Goal: Transaction & Acquisition: Purchase product/service

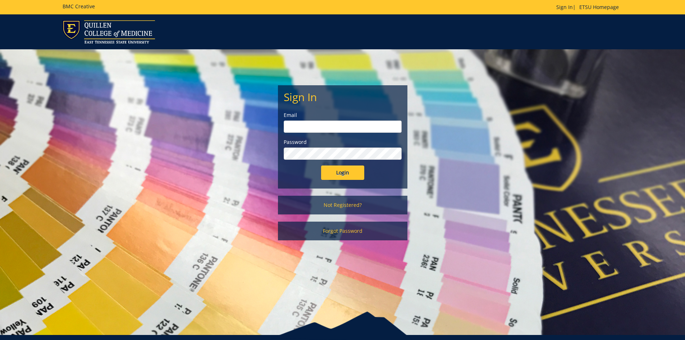
click at [300, 126] on input "email" at bounding box center [343, 127] width 118 height 12
type input "[EMAIL_ADDRESS][DOMAIN_NAME]"
click at [321, 166] on input "Login" at bounding box center [342, 173] width 43 height 14
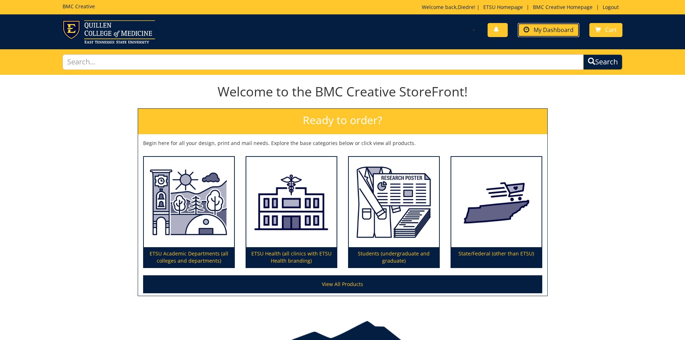
click at [537, 31] on span "My Dashboard" at bounding box center [554, 30] width 40 height 8
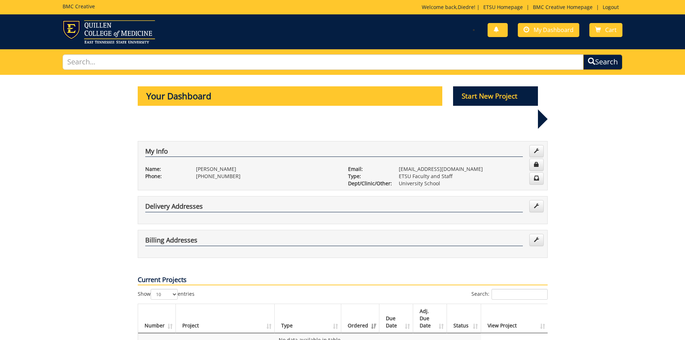
click at [255, 196] on div "Delivery Addresses" at bounding box center [343, 210] width 410 height 28
click at [219, 203] on h4 "Delivery Addresses" at bounding box center [334, 207] width 378 height 9
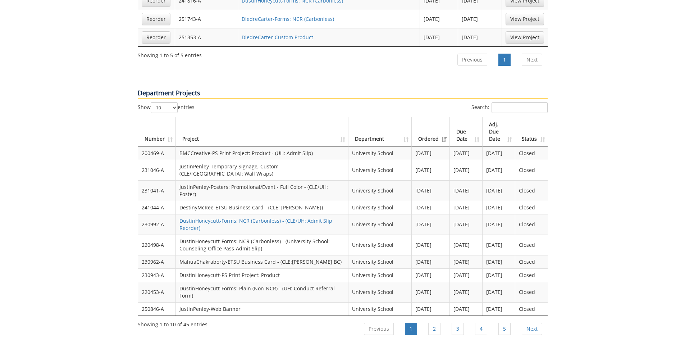
scroll to position [612, 0]
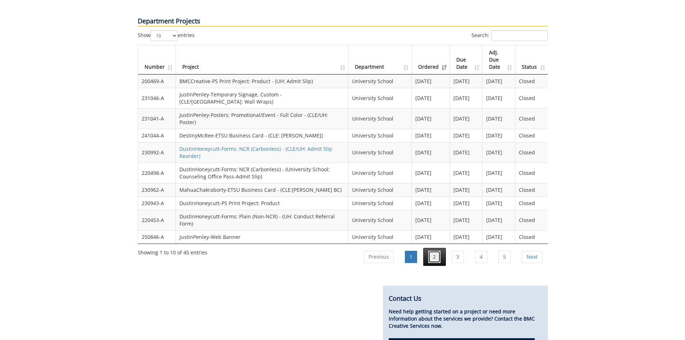
click at [433, 251] on link "2" at bounding box center [435, 257] width 12 height 12
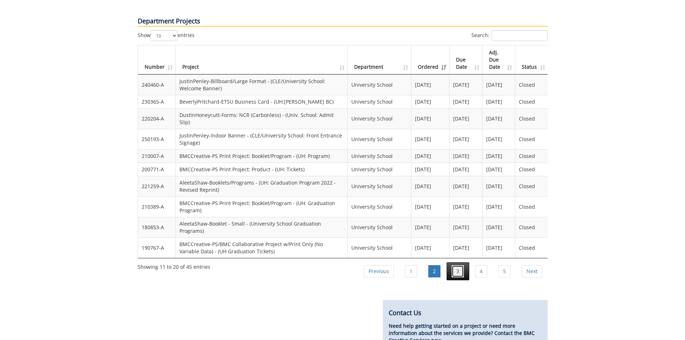
click at [455, 265] on link "3" at bounding box center [458, 271] width 12 height 12
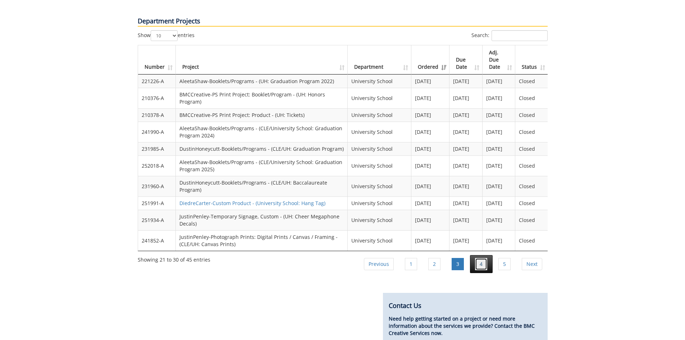
click at [479, 258] on link "4" at bounding box center [481, 264] width 12 height 12
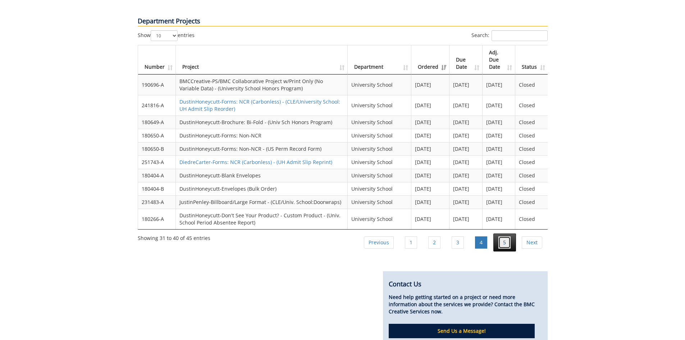
click at [507, 236] on link "5" at bounding box center [505, 242] width 12 height 12
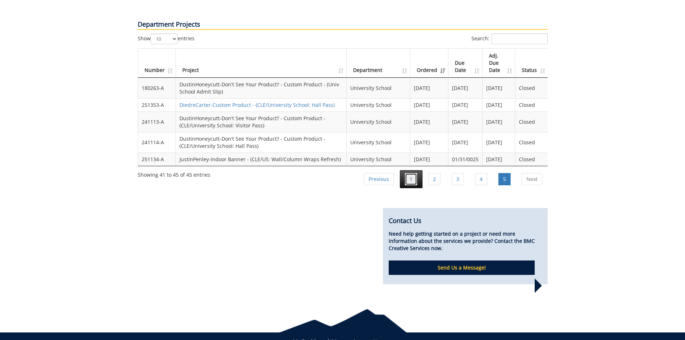
click at [413, 173] on link "1" at bounding box center [411, 179] width 12 height 12
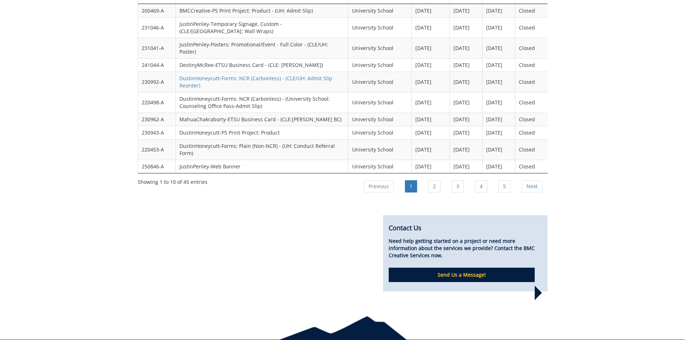
scroll to position [646, 0]
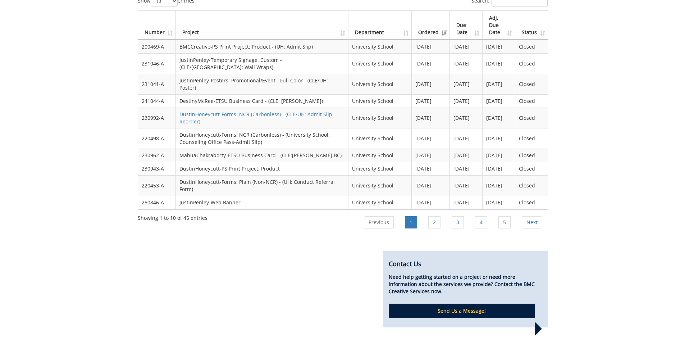
click at [158, 149] on td "230962-A" at bounding box center [157, 155] width 38 height 13
click at [207, 149] on td "MahuaChakraborty-ETSU Business Card - (CLE:Mahua Chakraborty BC)" at bounding box center [262, 155] width 173 height 13
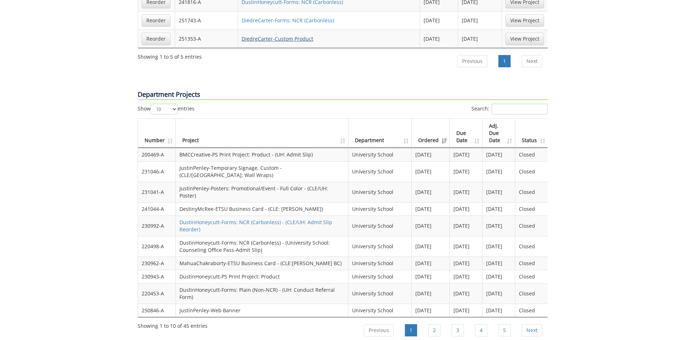
scroll to position [682, 0]
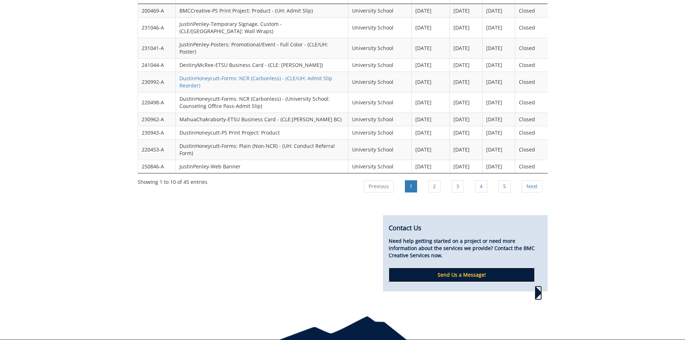
click at [451, 268] on p "Send Us a Message!" at bounding box center [462, 275] width 146 height 14
click at [507, 180] on link "5" at bounding box center [505, 186] width 12 height 12
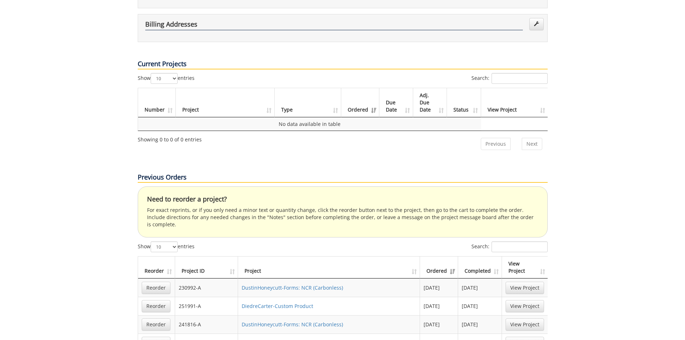
scroll to position [288, 0]
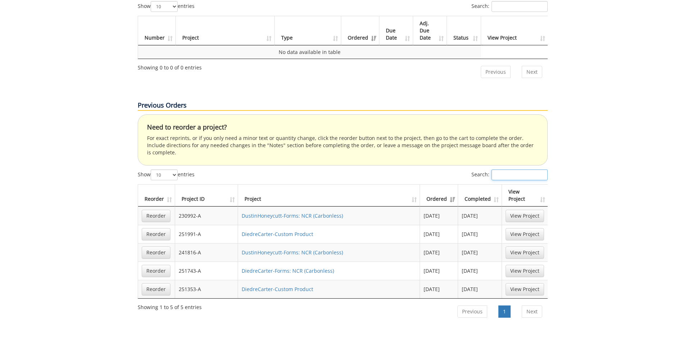
click at [508, 169] on input "Search:" at bounding box center [520, 174] width 56 height 11
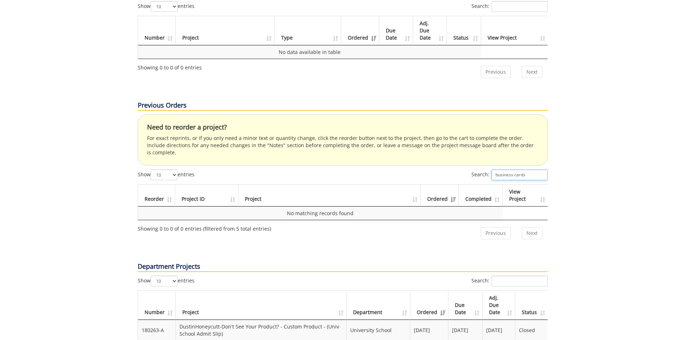
type input "business cards"
click at [616, 183] on div "Your Dashboard Start New Project My Info Name: Diedre Carter Phone: 423-439-843…" at bounding box center [342, 163] width 685 height 752
click at [527, 227] on link "Next" at bounding box center [532, 233] width 21 height 12
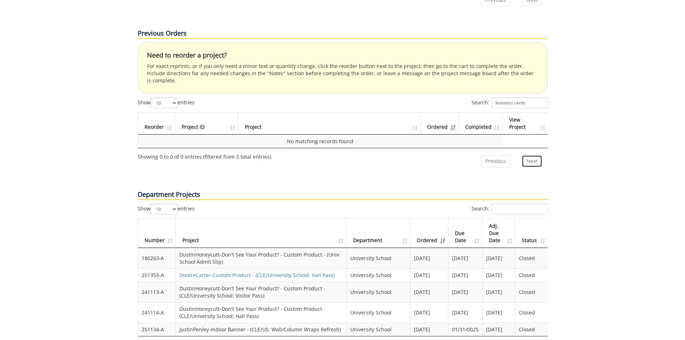
scroll to position [396, 0]
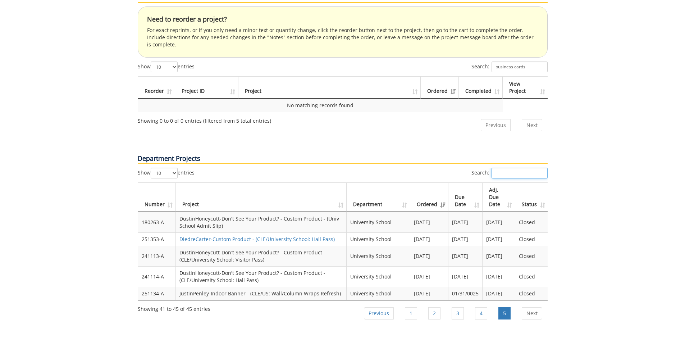
click at [514, 168] on input "Search:" at bounding box center [520, 173] width 56 height 11
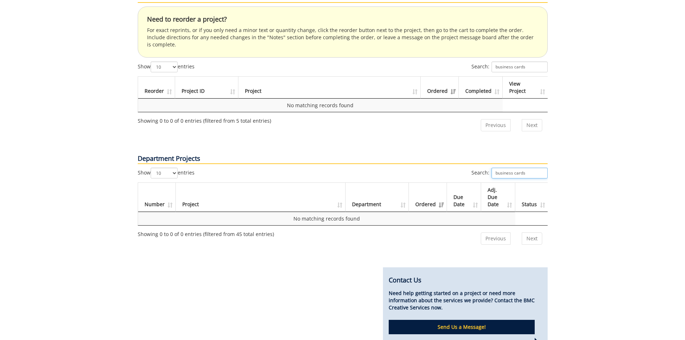
type input "business cards"
click at [605, 178] on div "Your Dashboard Start New Project My Info Name: Diedre Carter Phone: 423-439-843…" at bounding box center [342, 17] width 685 height 677
drag, startPoint x: 526, startPoint y: 151, endPoint x: 433, endPoint y: 155, distance: 93.6
click at [434, 168] on div "Search: business cards" at bounding box center [445, 174] width 205 height 13
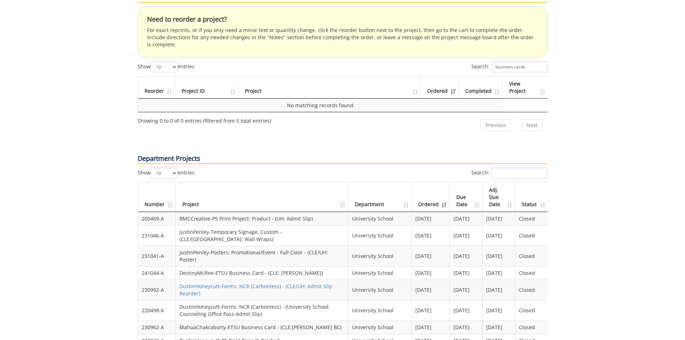
click at [616, 204] on div "Your Dashboard Start New Project My Info Name: Diedre Carter Phone: 423-439-843…" at bounding box center [342, 95] width 685 height 833
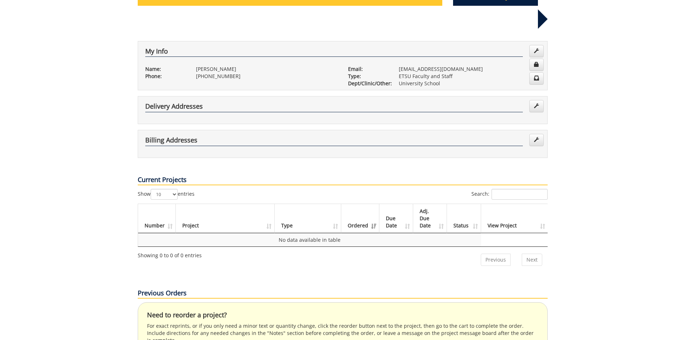
scroll to position [0, 0]
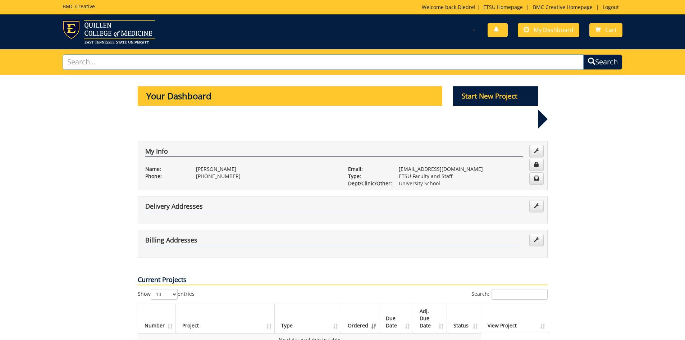
click at [345, 59] on input "text" at bounding box center [324, 61] width 522 height 15
type input "business cards"
click at [584, 54] on button "Search" at bounding box center [603, 61] width 39 height 15
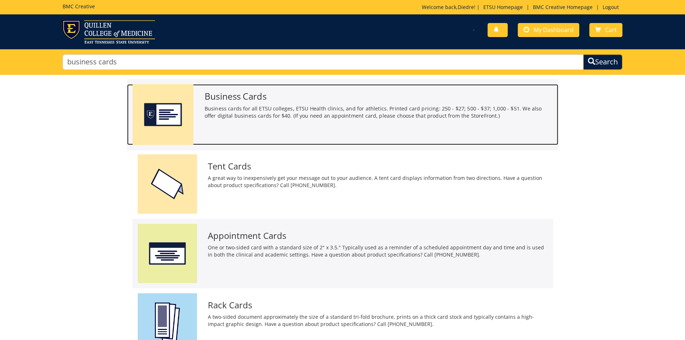
drag, startPoint x: 288, startPoint y: 112, endPoint x: 306, endPoint y: 115, distance: 18.3
click at [288, 112] on p "Business cards for all ETSU colleges, ETSU Health clinics, and for athletics. P…" at bounding box center [378, 112] width 349 height 15
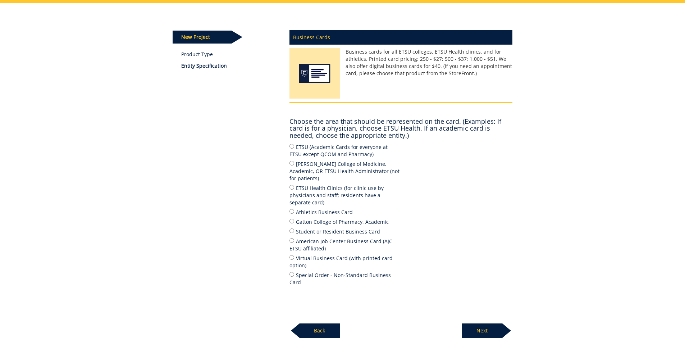
scroll to position [125, 0]
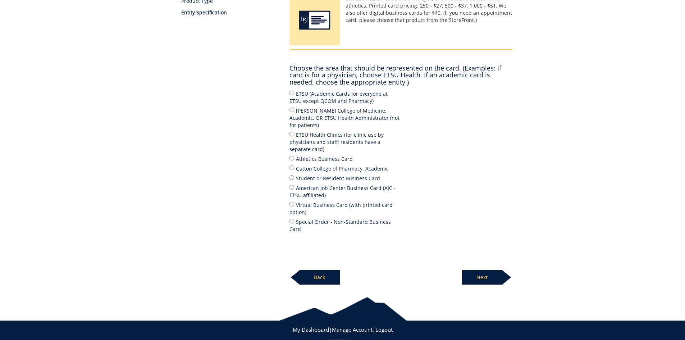
click at [474, 270] on p "Next" at bounding box center [482, 277] width 40 height 14
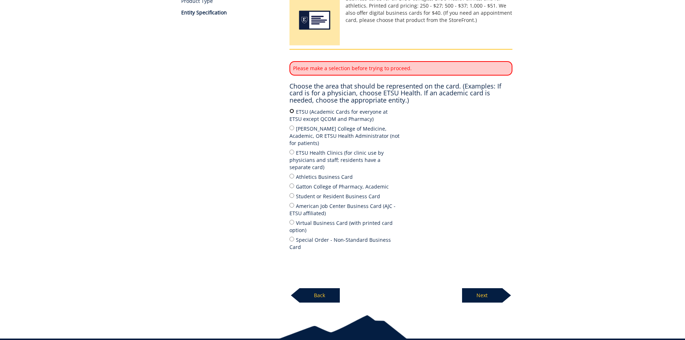
click at [293, 110] on input "ETSU (Academic Cards for everyone at ETSU except QCOM and Pharmacy)" at bounding box center [292, 111] width 5 height 5
radio input "true"
click at [484, 288] on p "Next" at bounding box center [482, 295] width 40 height 14
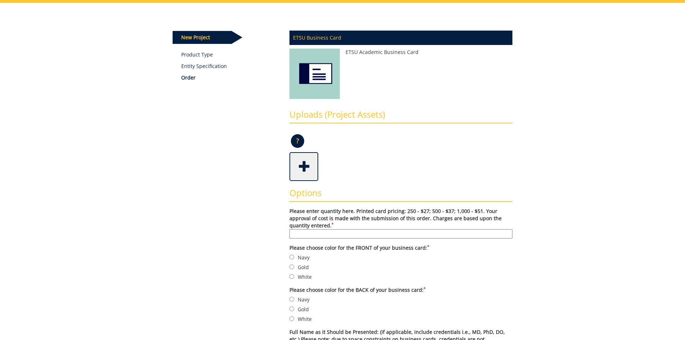
scroll to position [108, 0]
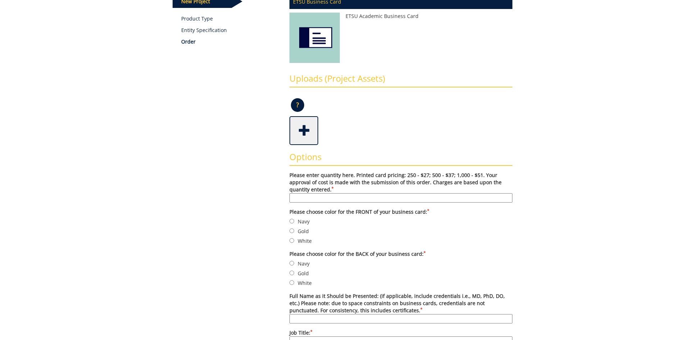
click at [306, 132] on span at bounding box center [304, 129] width 29 height 25
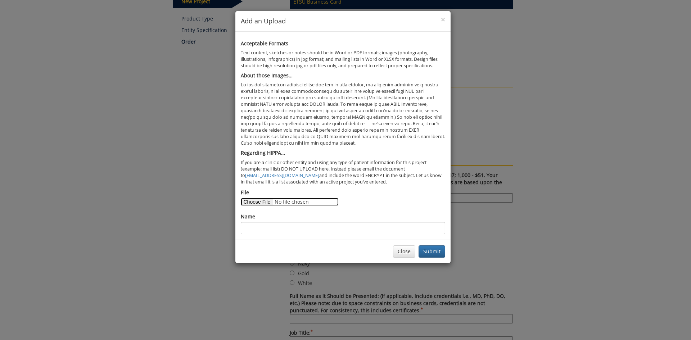
click at [257, 200] on input "File" at bounding box center [290, 202] width 98 height 8
type input "C:\fakepath\Business Cards.pdf"
click at [433, 250] on button "Submit" at bounding box center [431, 251] width 27 height 12
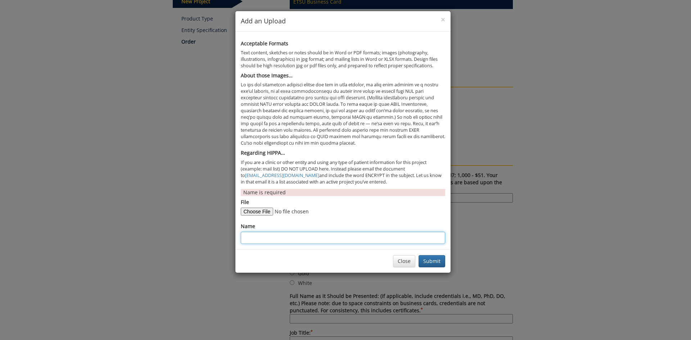
click at [253, 237] on input "Name" at bounding box center [343, 238] width 204 height 12
type input "Business Card - Kelli Barnett and India Barrett"
click at [425, 259] on button "Submit" at bounding box center [431, 261] width 27 height 12
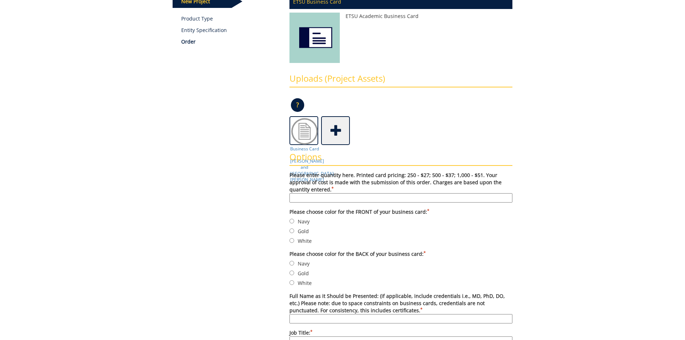
click at [307, 198] on input "Please enter quantity here. Printed card pricing: 250 - $27; 500 - $37; 1,000 -…" at bounding box center [401, 197] width 223 height 9
type input "250 for each name"
click at [291, 221] on input "Navy" at bounding box center [292, 221] width 5 height 5
radio input "true"
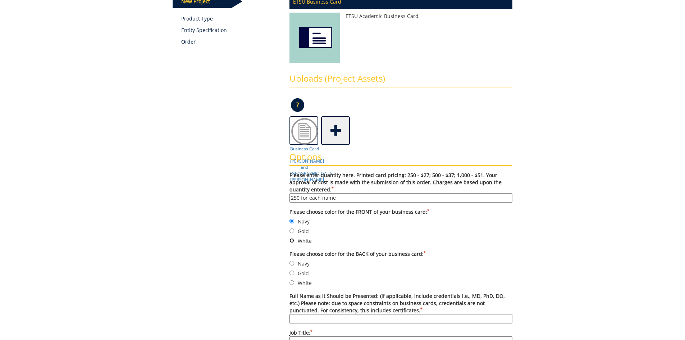
click at [291, 239] on input "White" at bounding box center [292, 240] width 5 height 5
radio input "true"
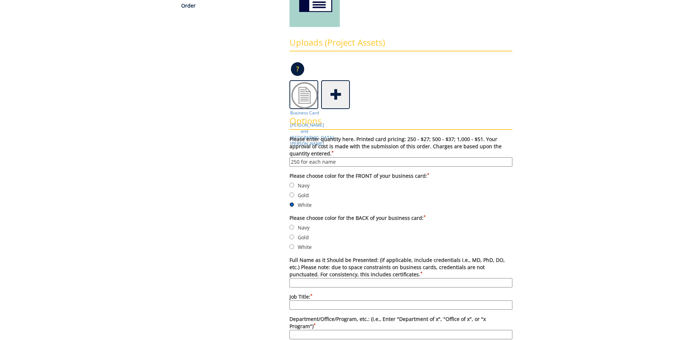
scroll to position [180, 0]
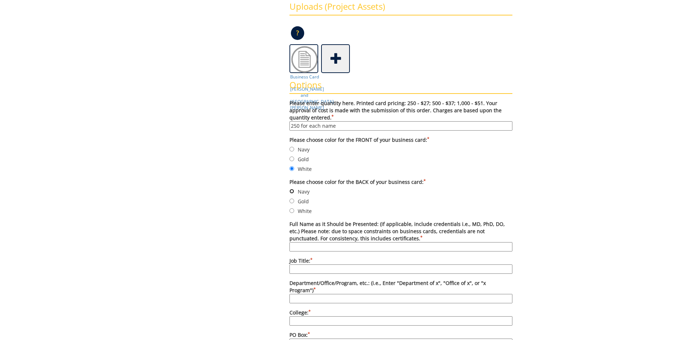
click at [292, 190] on input "Navy" at bounding box center [292, 191] width 5 height 5
radio input "true"
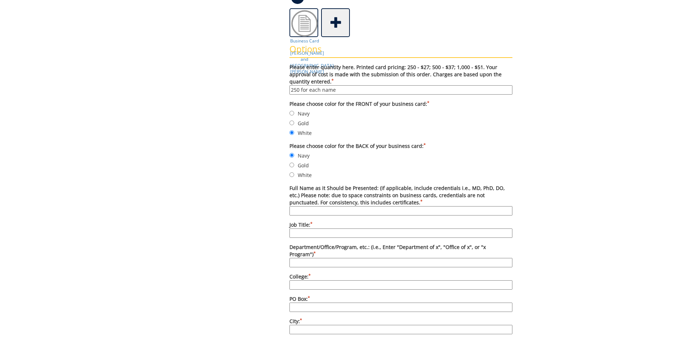
click at [307, 46] on h3 "Options" at bounding box center [401, 51] width 223 height 14
click at [374, 44] on div "Options Please enter quantity here. Printed card pricing: 250 - $27; 500 - $37;…" at bounding box center [401, 337] width 234 height 600
click at [304, 22] on img at bounding box center [304, 23] width 29 height 29
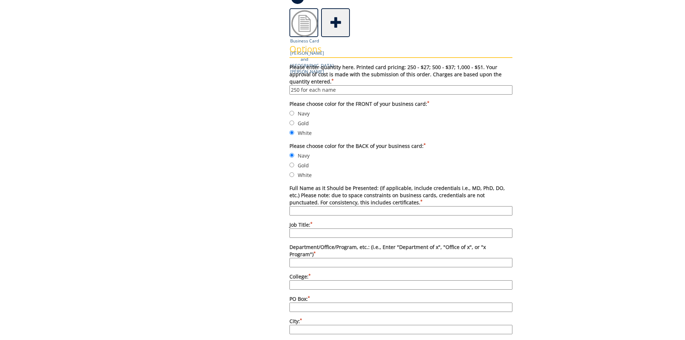
click at [304, 22] on img at bounding box center [304, 23] width 29 height 29
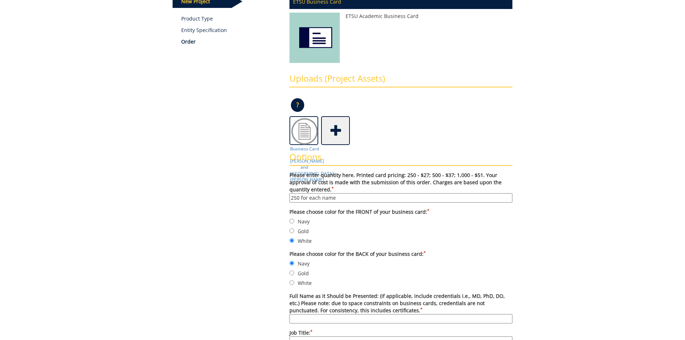
click at [299, 103] on p "?" at bounding box center [297, 105] width 13 height 14
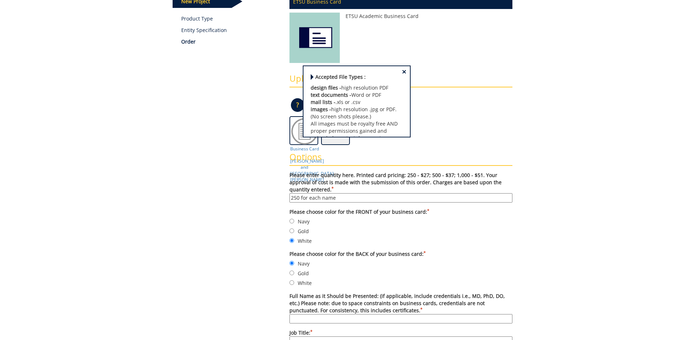
click at [453, 124] on div "Business Card - Kelli Barnett and India Barrett" at bounding box center [401, 130] width 223 height 29
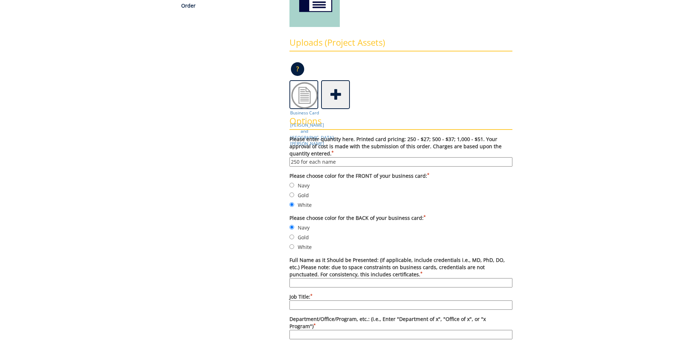
scroll to position [180, 0]
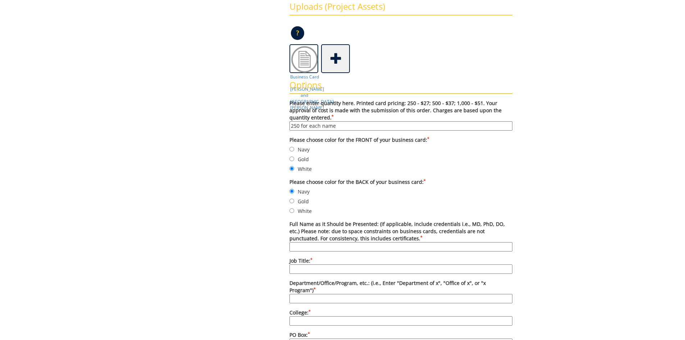
click at [339, 124] on input "250 for each name" at bounding box center [401, 125] width 223 height 9
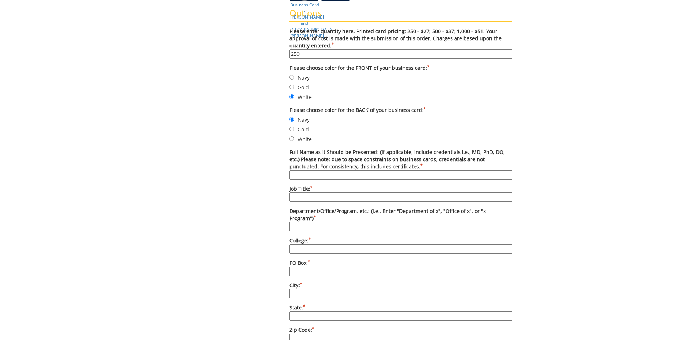
type input "250"
click at [312, 173] on input "Full Name as it Should be Presented: (if applicable, include credentials i.e., …" at bounding box center [401, 174] width 223 height 9
type input "Dr. Kelli Barnett"
click at [357, 197] on input "Job Title: *" at bounding box center [401, 196] width 223 height 9
type input "Assistant Director"
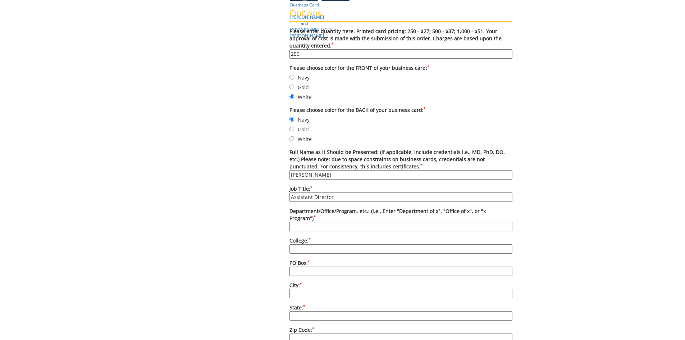
click at [347, 222] on input "Department/Office/Program, etc.: (i.e., Enter "Department of x", "Office of x",…" at bounding box center [401, 226] width 223 height 9
type input "University School"
click at [334, 244] on input "College: *" at bounding box center [401, 248] width 223 height 9
type input "East Tennessee State University"
type input "PO Box 70632"
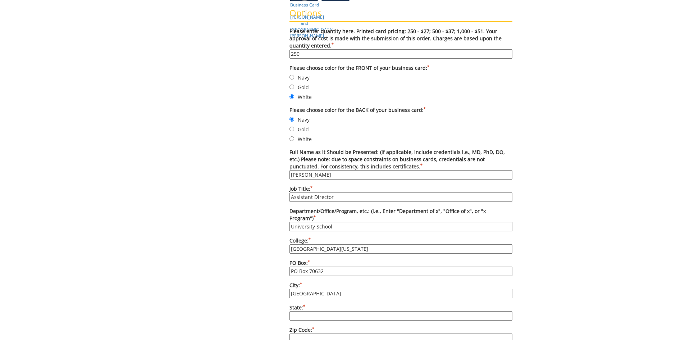
type input "Johnson City"
type input "TN"
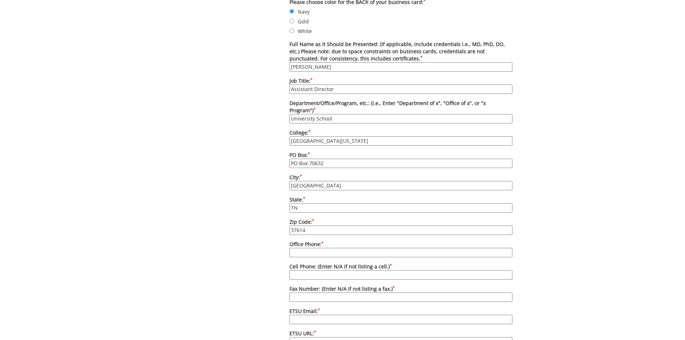
scroll to position [432, 0]
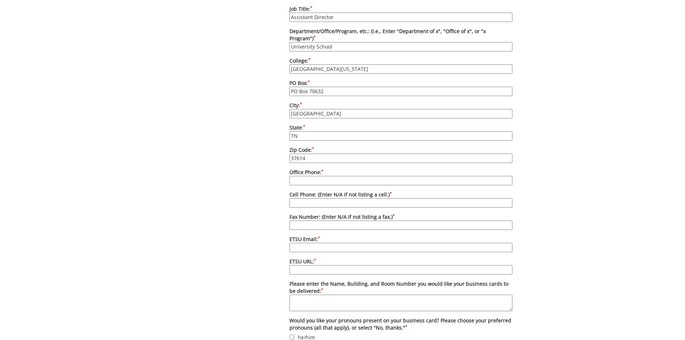
type input "37614"
click at [325, 176] on input "Office Phone: *" at bounding box center [401, 180] width 223 height 9
type input "423-439-5924"
click at [312, 198] on input "Cell Phone: (Enter N/A if not listing a cell.) *" at bounding box center [401, 202] width 223 height 9
type input "N/A"
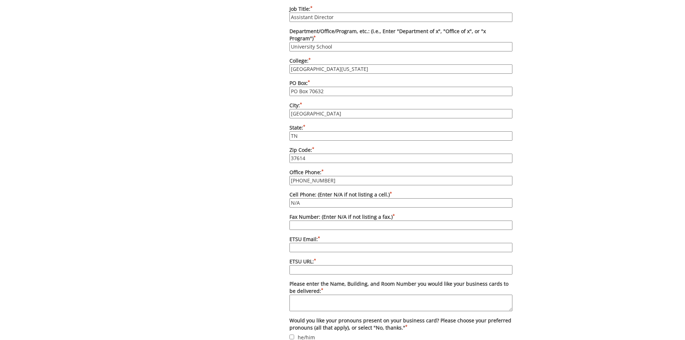
click at [312, 221] on input "Fax Number: (Enter N/A if not listing a fax.) *" at bounding box center [401, 225] width 223 height 9
type input "423-439-5921"
click at [303, 243] on input "ETSU Email: *" at bounding box center [401, 247] width 223 height 9
type input "barnettk@etsu.edu"
click at [314, 265] on input "ETSU URL: *" at bounding box center [401, 269] width 223 height 9
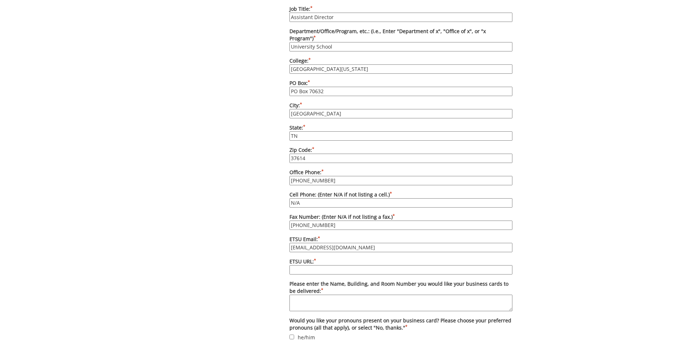
scroll to position [468, 0]
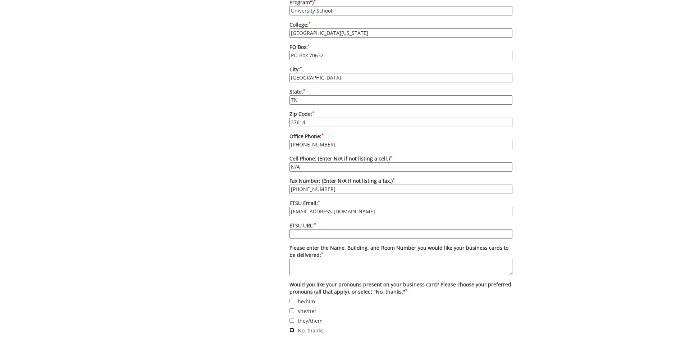
click at [292, 328] on input "No, thanks." at bounding box center [292, 330] width 5 height 5
checkbox input "true"
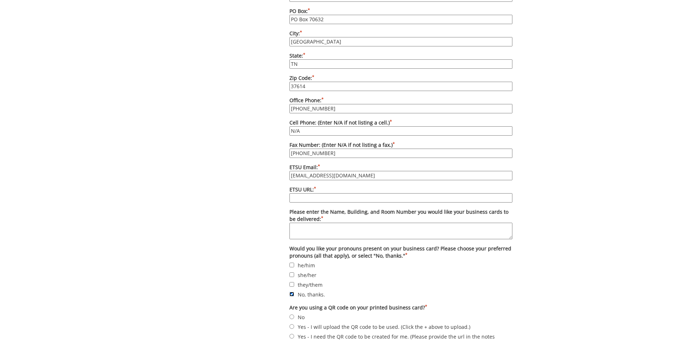
scroll to position [540, 0]
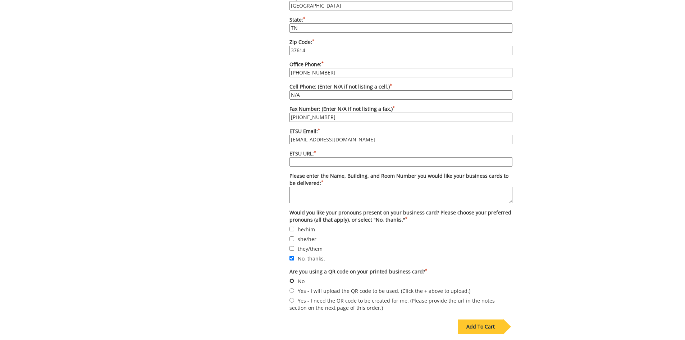
click at [293, 278] on input "No" at bounding box center [292, 280] width 5 height 5
radio input "true"
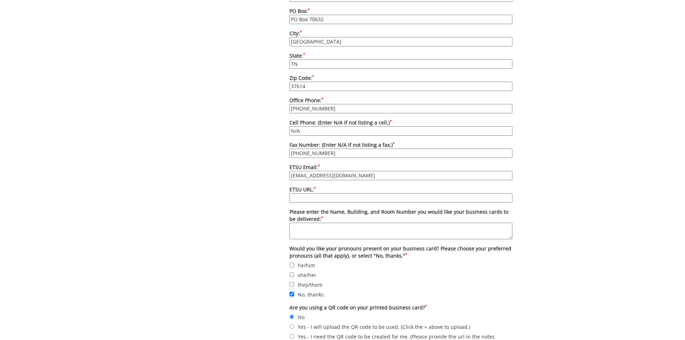
click at [302, 223] on textarea "Please enter the Name, Building, and Room Number you would like your business c…" at bounding box center [401, 231] width 223 height 17
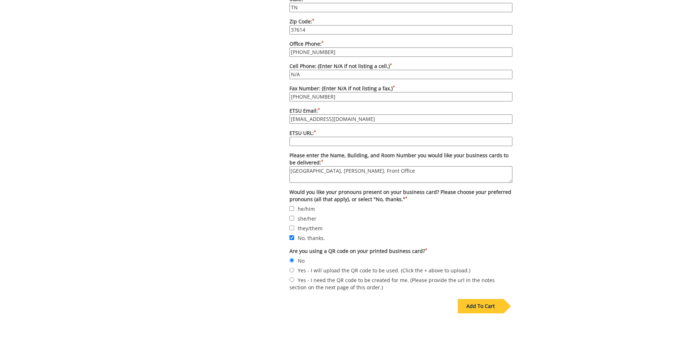
scroll to position [632, 0]
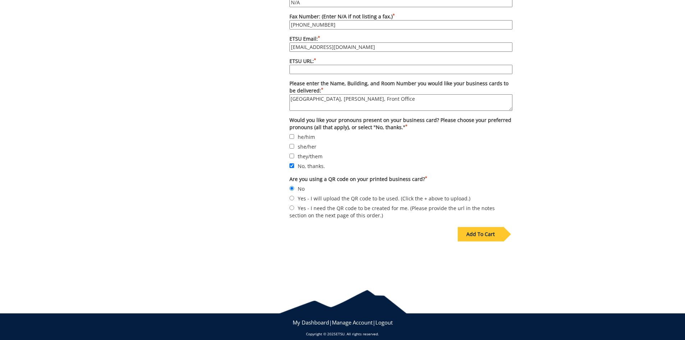
type textarea "University School, Alexander Hall, Front Office"
click at [315, 65] on input "ETSU URL: *" at bounding box center [401, 69] width 223 height 9
paste input "https://www.etsu.edu/uschool/"
type input "https://www.etsu.edu/uschool/"
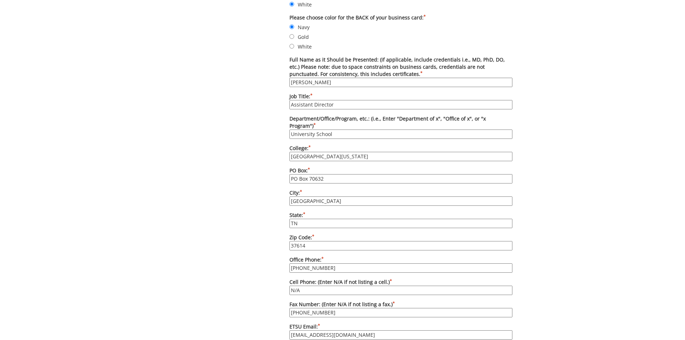
scroll to position [200, 0]
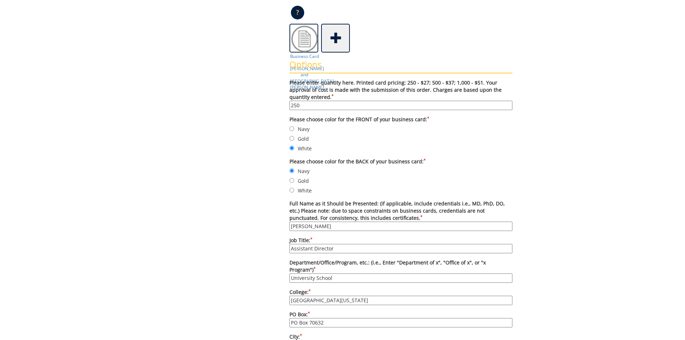
click at [304, 105] on input "250" at bounding box center [401, 105] width 223 height 9
type input "2"
type input "500"
click at [549, 150] on div "Some kind of message here. New Project Product Type Entity Specification Order …" at bounding box center [342, 291] width 421 height 835
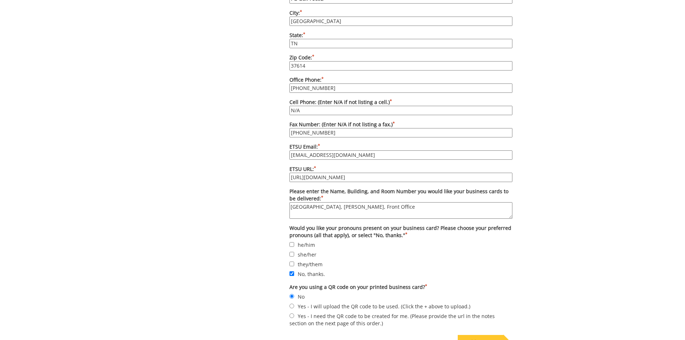
scroll to position [632, 0]
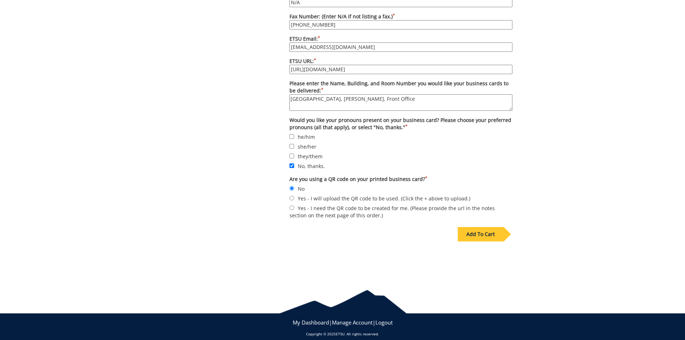
click at [483, 227] on div "Add To Cart" at bounding box center [481, 234] width 46 height 14
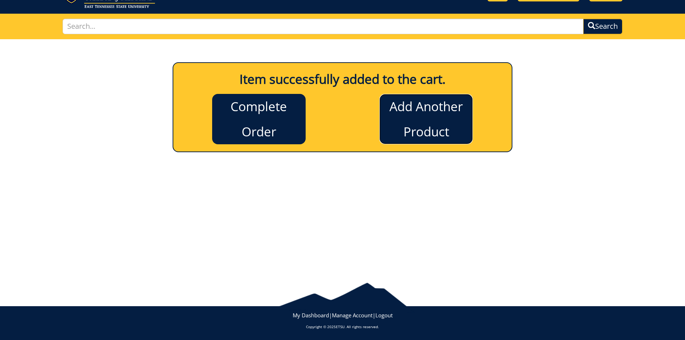
click at [418, 111] on link "Add Another Product" at bounding box center [427, 119] width 94 height 50
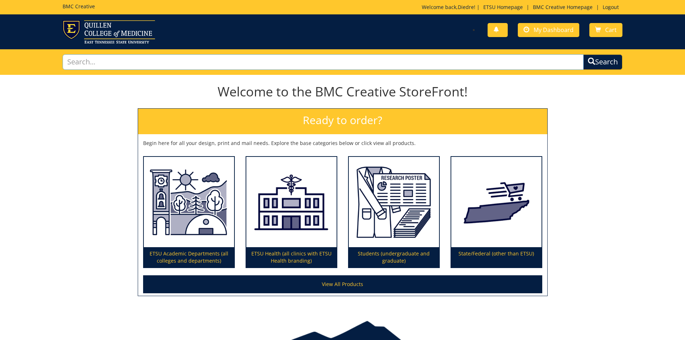
click at [157, 61] on input "text" at bounding box center [324, 61] width 522 height 15
type input "business cards"
click at [590, 63] on span "submit" at bounding box center [592, 61] width 8 height 8
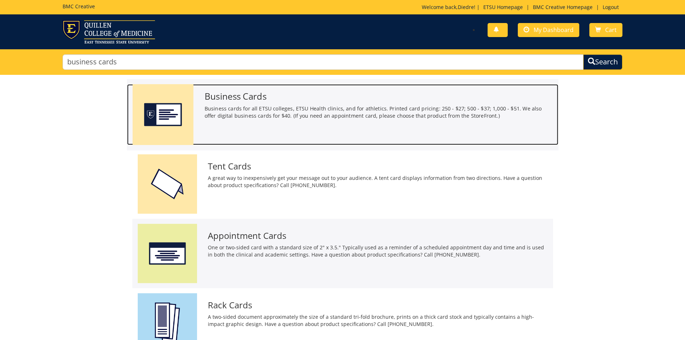
click at [247, 107] on p "Business cards for all ETSU colleges, ETSU Health clinics, and for athletics. P…" at bounding box center [378, 112] width 349 height 15
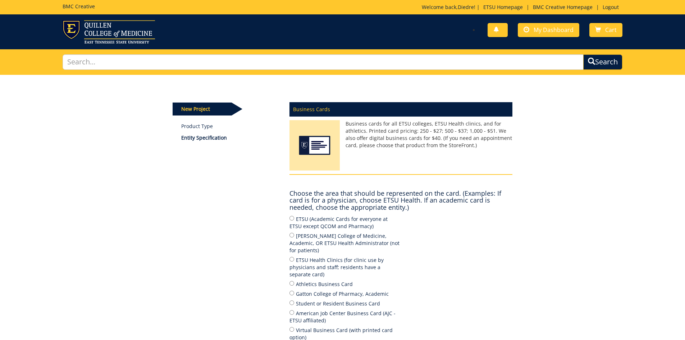
scroll to position [72, 0]
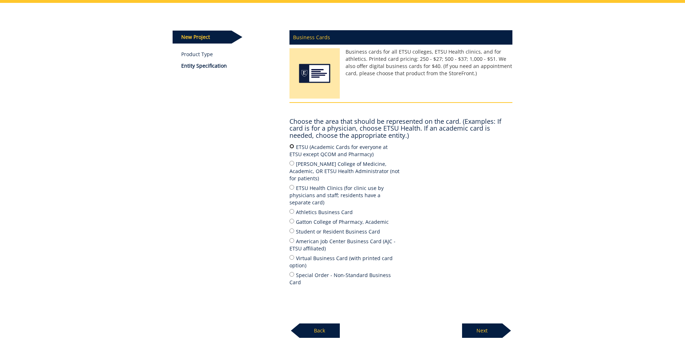
click at [292, 146] on input "ETSU (Academic Cards for everyone at ETSU except QCOM and Pharmacy)" at bounding box center [292, 146] width 5 height 5
radio input "true"
click at [489, 323] on p "Next" at bounding box center [482, 330] width 40 height 14
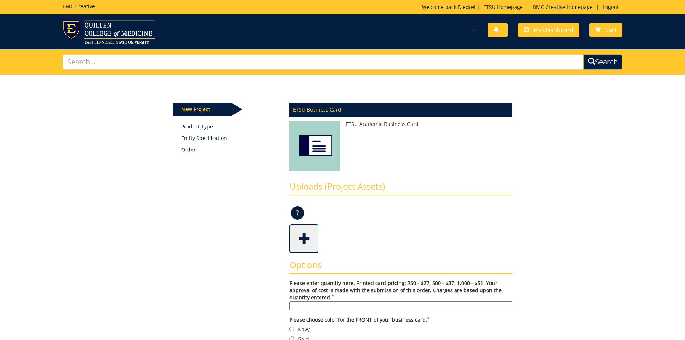
click at [306, 237] on span at bounding box center [304, 237] width 29 height 25
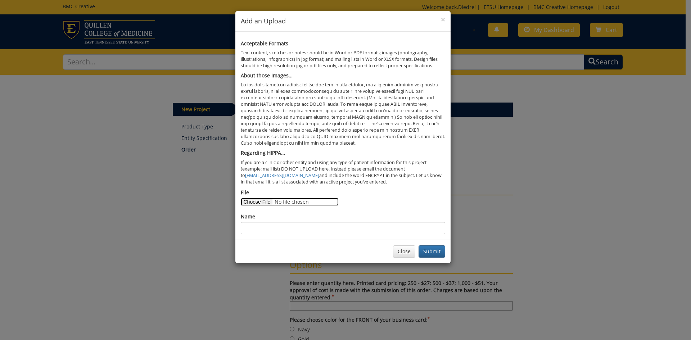
click at [263, 201] on input "File" at bounding box center [290, 202] width 98 height 8
type input "C:\fakepath\Business Cards.pdf"
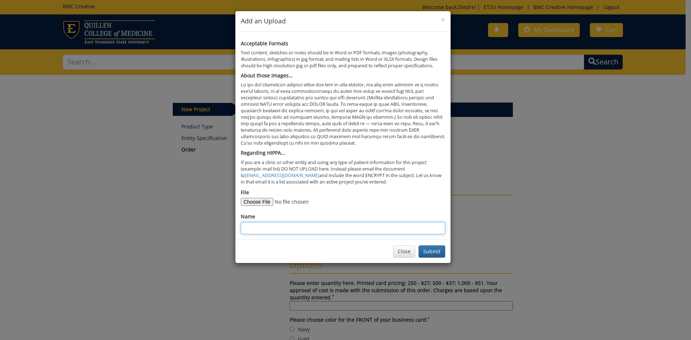
click at [301, 228] on input "Name" at bounding box center [343, 228] width 204 height 12
click at [321, 228] on input "Business Card - Kelli Barnett and India Barrett" at bounding box center [343, 228] width 204 height 12
type input "Business Card -India Barrett"
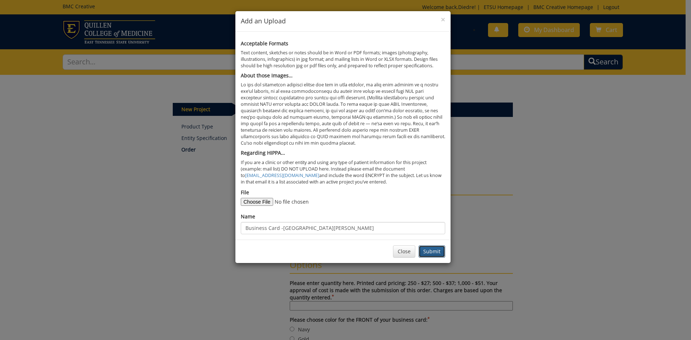
click at [433, 252] on button "Submit" at bounding box center [431, 251] width 27 height 12
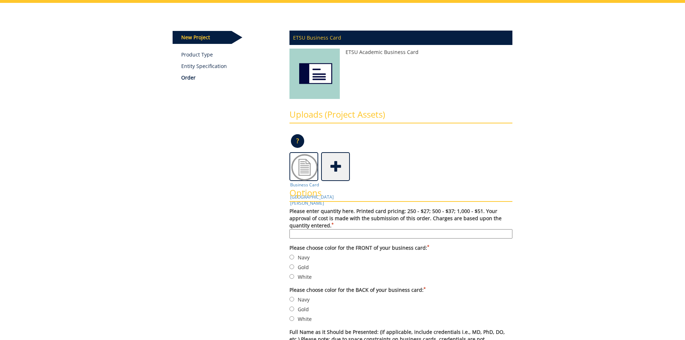
scroll to position [144, 0]
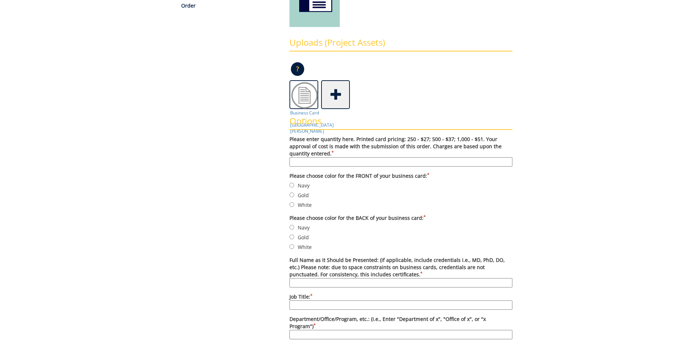
click at [302, 161] on input "Please enter quantity here. Printed card pricing: 250 - $27; 500 - $37; 1,000 -…" at bounding box center [401, 161] width 223 height 9
type input "500"
click at [294, 205] on input "White" at bounding box center [292, 204] width 5 height 5
radio input "true"
click at [290, 227] on input "Navy" at bounding box center [292, 227] width 5 height 5
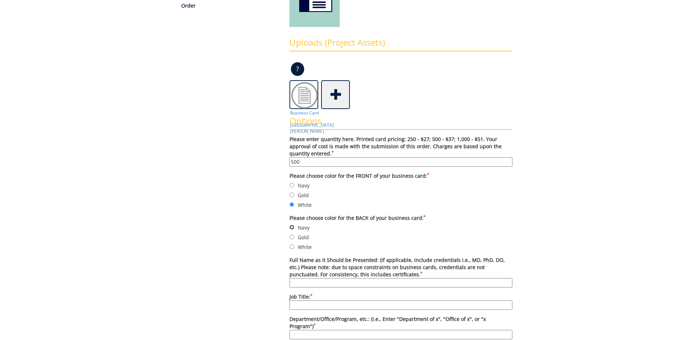
radio input "true"
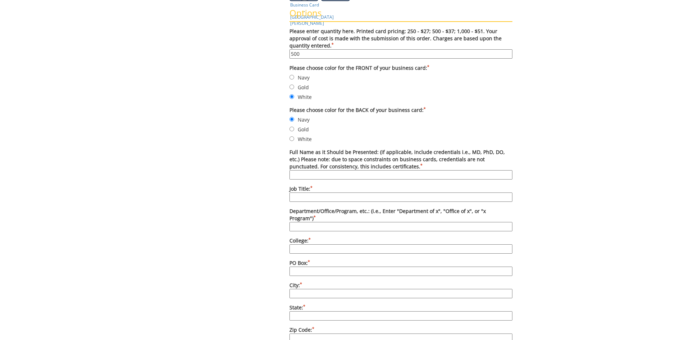
click at [300, 175] on input "Full Name as it Should be Presented: (if applicable, include credentials i.e., …" at bounding box center [401, 174] width 223 height 9
type input "[PERSON_NAME]"
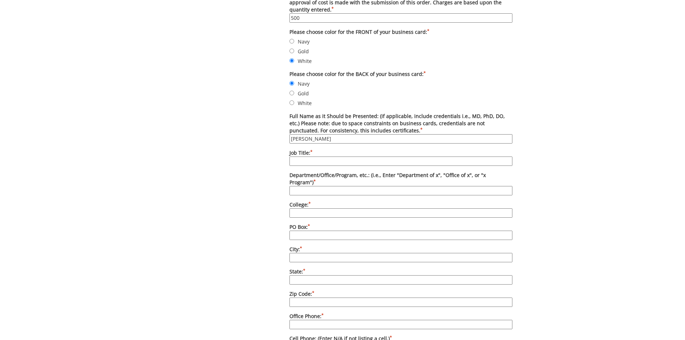
scroll to position [324, 0]
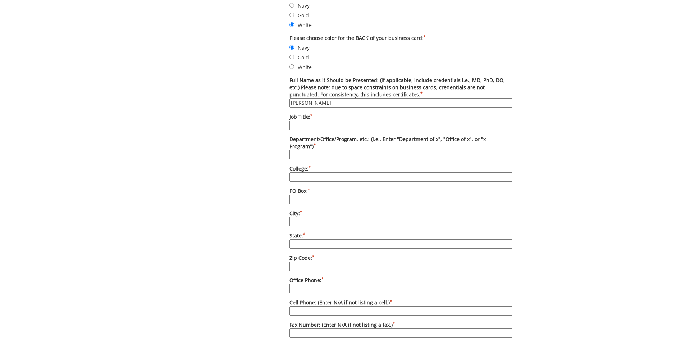
click at [318, 123] on input "Job Title: *" at bounding box center [401, 125] width 223 height 9
type input "School Counselor"
click at [316, 150] on input "Department/Office/Program, etc.: (i.e., Enter "Department of x", "Office of x",…" at bounding box center [401, 154] width 223 height 9
type input "University School"
click at [334, 172] on input "College: *" at bounding box center [401, 176] width 223 height 9
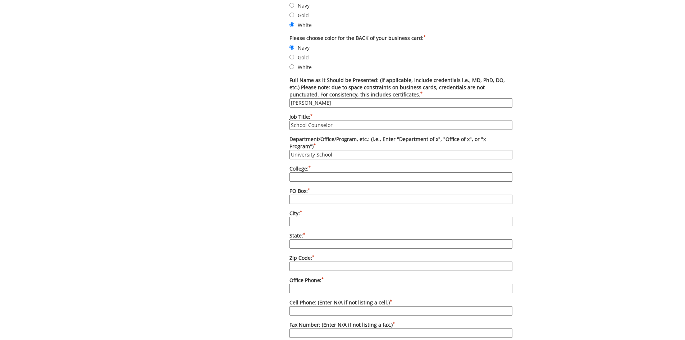
type input "[GEOGRAPHIC_DATA][US_STATE]"
click at [332, 195] on input "PO Box: *" at bounding box center [401, 199] width 223 height 9
type input "PO Box 70632"
click at [334, 217] on input "City: *" at bounding box center [401, 221] width 223 height 9
type input "[GEOGRAPHIC_DATA]"
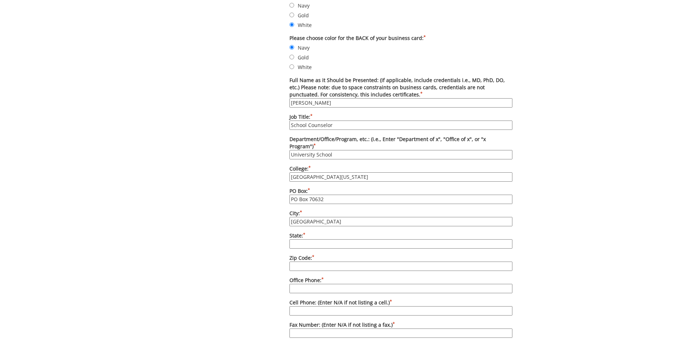
type input "[US_STATE]"
type input "37614"
type input "4234398431"
type input "[EMAIL_ADDRESS][DOMAIN_NAME]"
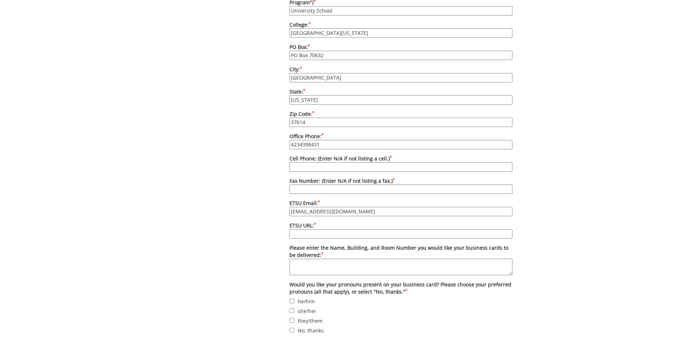
click at [298, 162] on input "Cell Phone: (Enter N/A if not listing a cell.) *" at bounding box center [401, 166] width 223 height 9
type input "N/A"
click at [323, 185] on input "Fax Number: (Enter N/A if not listing a fax.) *" at bounding box center [401, 189] width 223 height 9
type input "[PHONE_NUMBER]"
drag, startPoint x: 343, startPoint y: 205, endPoint x: 258, endPoint y: 212, distance: 85.2
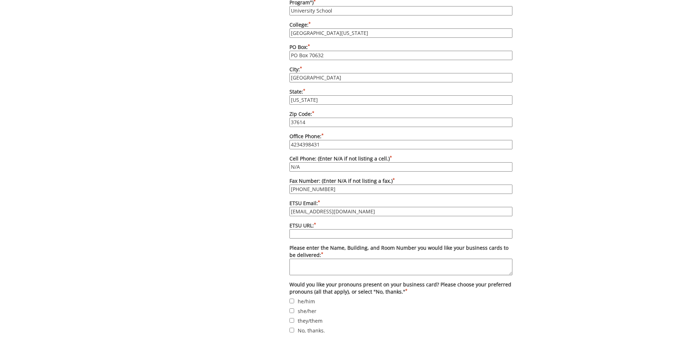
click at [258, 212] on div "Some kind of message here. New Project Product Type Entity Specification Order …" at bounding box center [342, 24] width 351 height 835
type input "[EMAIL_ADDRESS][DOMAIN_NAME]"
click at [313, 229] on input "ETSU URL: *" at bounding box center [401, 233] width 223 height 9
type input "[URL][DOMAIN_NAME]"
click at [332, 259] on textarea "Please enter the Name, Building, and Room Number you would like your business c…" at bounding box center [401, 267] width 223 height 17
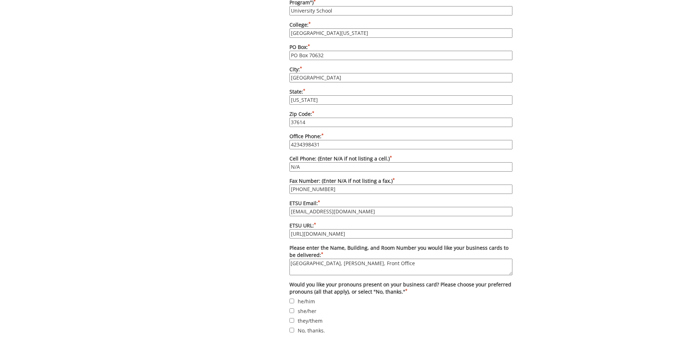
scroll to position [540, 0]
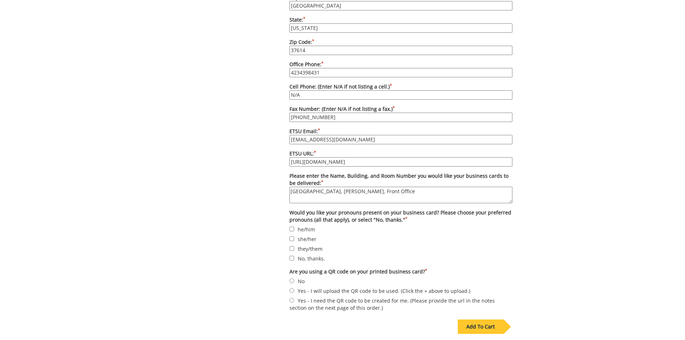
type textarea "[GEOGRAPHIC_DATA], [PERSON_NAME], Front Office"
click at [291, 256] on input "No, thanks." at bounding box center [292, 258] width 5 height 5
checkbox input "true"
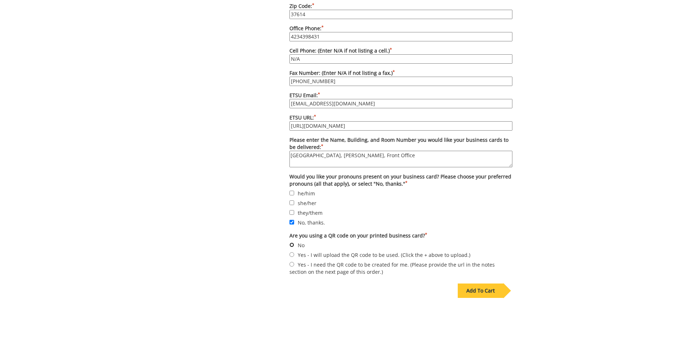
click at [291, 242] on input "No" at bounding box center [292, 244] width 5 height 5
radio input "true"
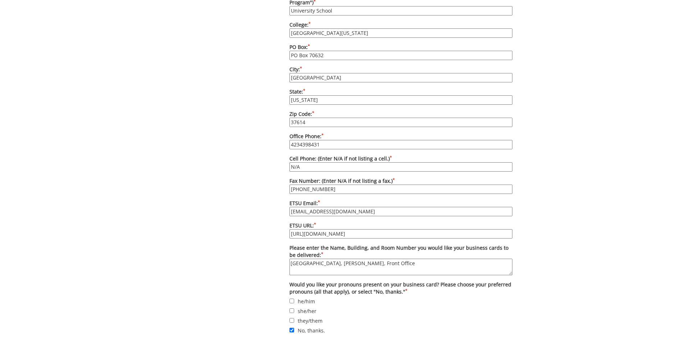
scroll to position [632, 0]
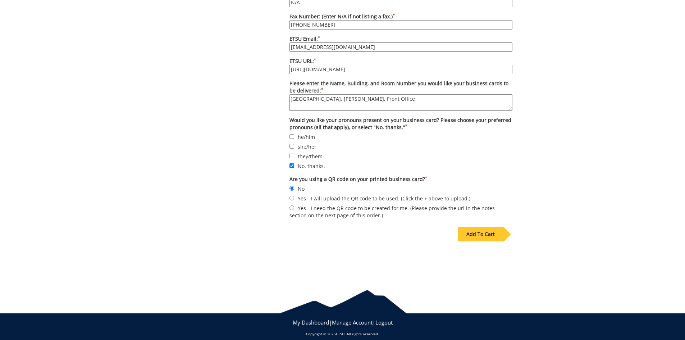
click at [492, 227] on div "Add To Cart" at bounding box center [481, 234] width 46 height 14
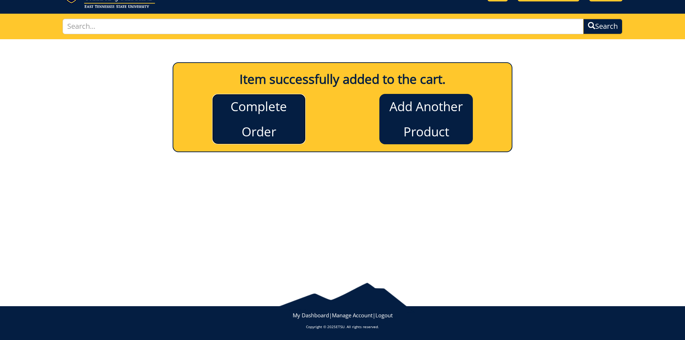
click at [260, 119] on link "Complete Order" at bounding box center [259, 119] width 94 height 50
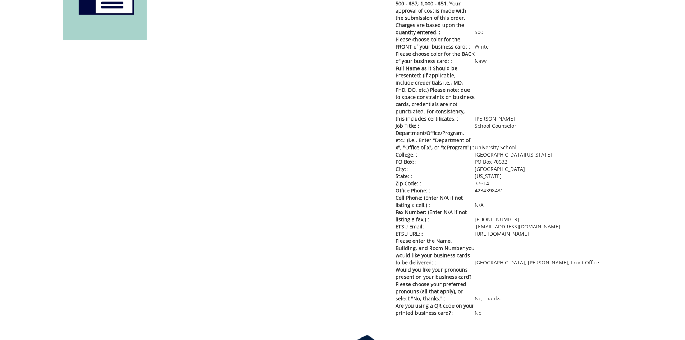
scroll to position [396, 0]
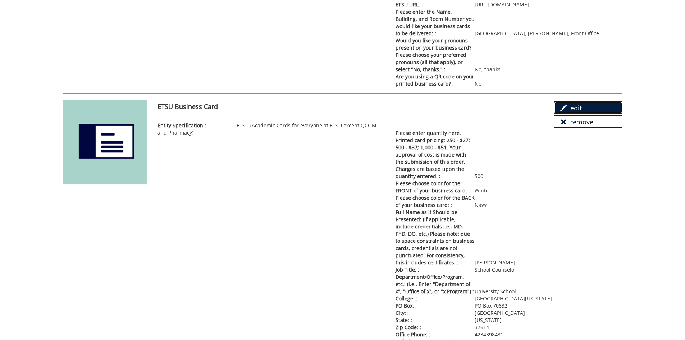
click at [577, 108] on link "edit" at bounding box center [588, 107] width 68 height 12
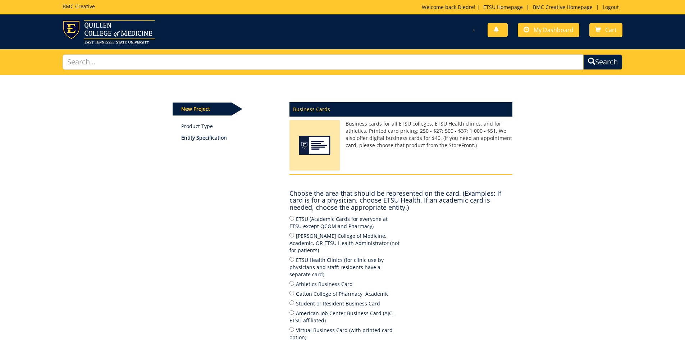
scroll to position [72, 0]
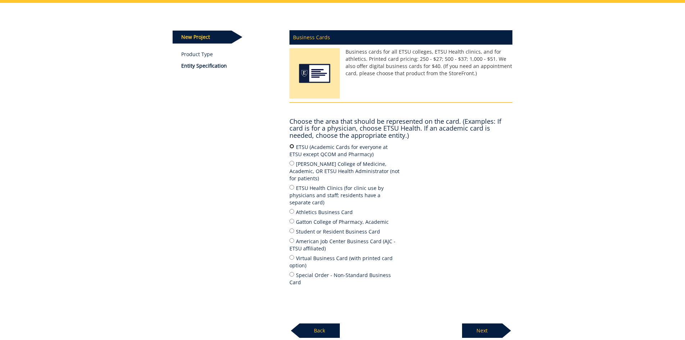
click at [292, 145] on input "ETSU (Academic Cards for everyone at ETSU except QCOM and Pharmacy)" at bounding box center [292, 146] width 5 height 5
radio input "true"
click at [475, 323] on p "Next" at bounding box center [482, 330] width 40 height 14
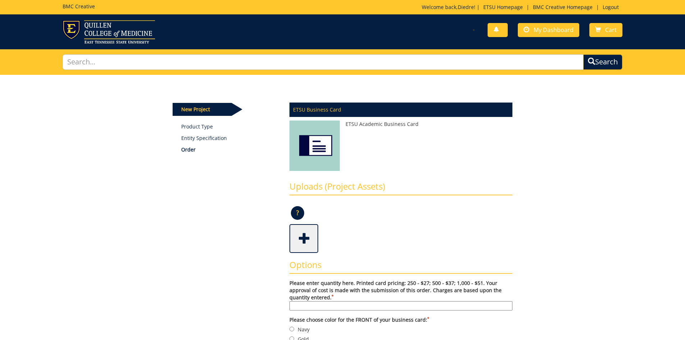
click at [305, 237] on span at bounding box center [304, 237] width 29 height 25
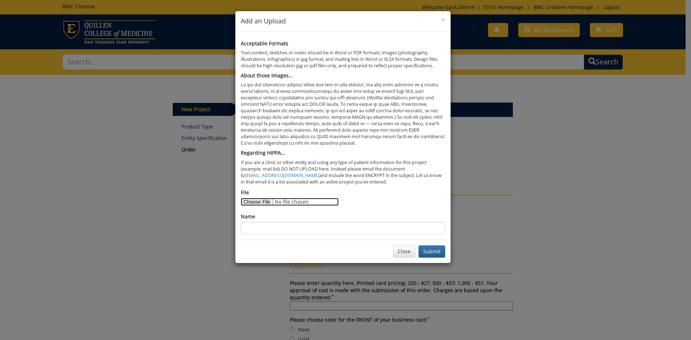
click at [256, 201] on input "File" at bounding box center [290, 202] width 98 height 8
type input "C:\fakepath\Business Cards.pdf"
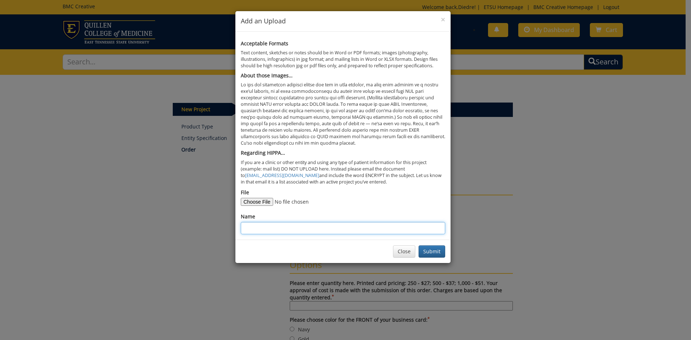
click at [313, 229] on input "Name" at bounding box center [343, 228] width 204 height 12
type input "Business Card -[GEOGRAPHIC_DATA][PERSON_NAME]"
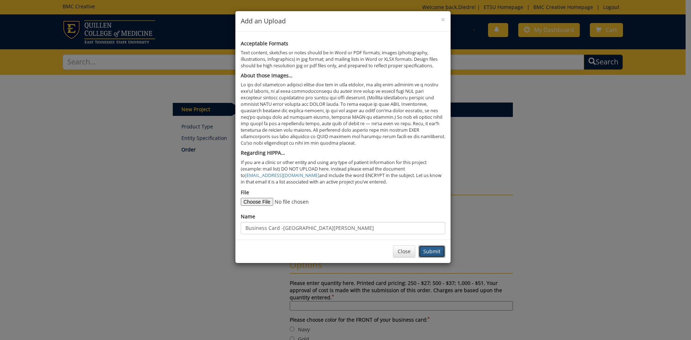
click at [435, 250] on button "Submit" at bounding box center [431, 251] width 27 height 12
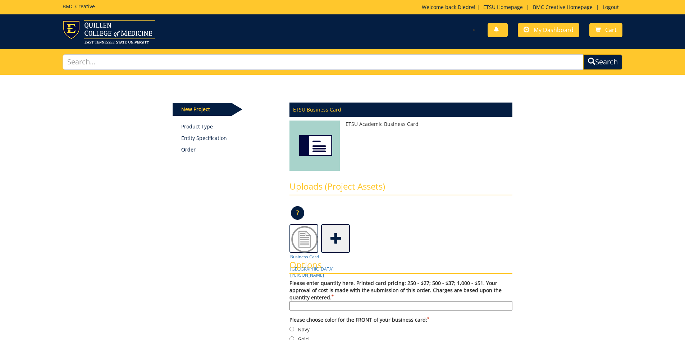
scroll to position [72, 0]
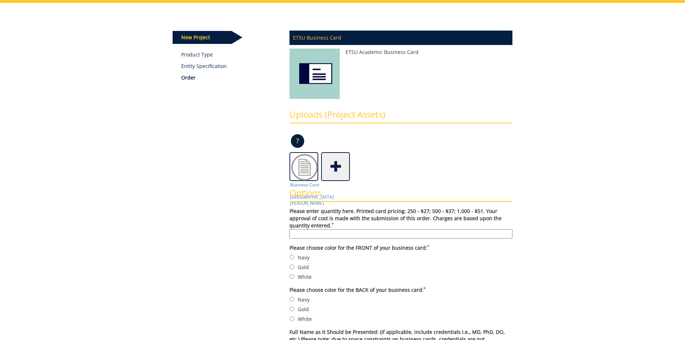
click at [331, 232] on input "Please enter quantity here. Printed card pricing: 250 - $27; 500 - $37; 1,000 -…" at bounding box center [401, 233] width 223 height 9
type input "500"
click at [293, 275] on input "White" at bounding box center [292, 276] width 5 height 5
radio input "true"
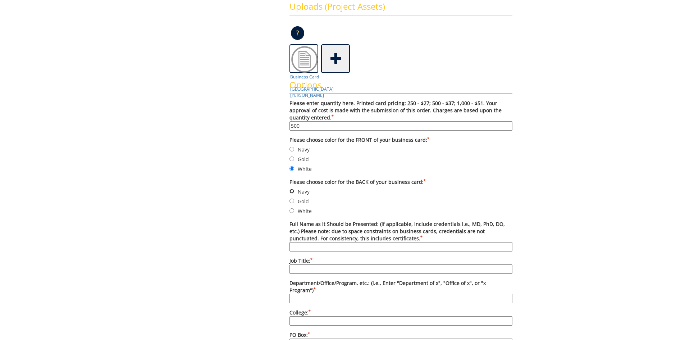
click at [292, 190] on input "Navy" at bounding box center [292, 191] width 5 height 5
radio input "true"
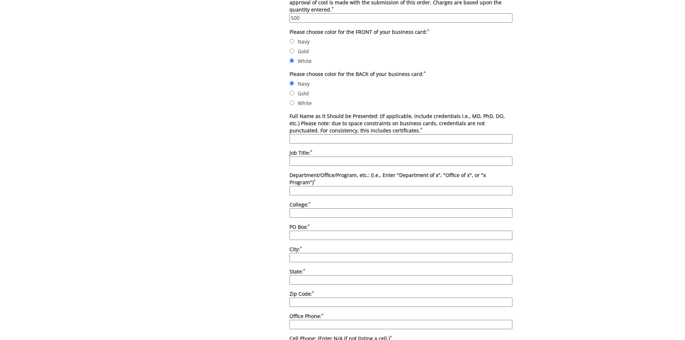
click at [321, 138] on input "Full Name as it Should be Presented: (if applicable, include credentials i.e., …" at bounding box center [401, 138] width 223 height 9
type input "[PERSON_NAME]"
click at [343, 162] on input "Job Title: *" at bounding box center [401, 161] width 223 height 9
type input "School Counselor"
click at [335, 186] on input "Department/Office/Program, etc.: (i.e., Enter "Department of x", "Office of x",…" at bounding box center [401, 190] width 223 height 9
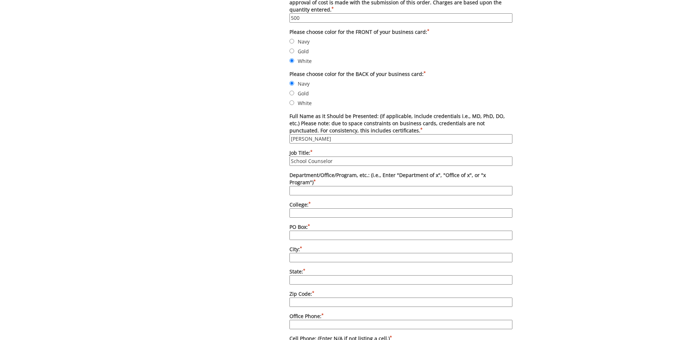
type input "University School"
click at [347, 208] on input "College: *" at bounding box center [401, 212] width 223 height 9
type input "East Tennessee State University"
click at [341, 231] on input "PO Box: *" at bounding box center [401, 235] width 223 height 9
type input "PO Box 70632"
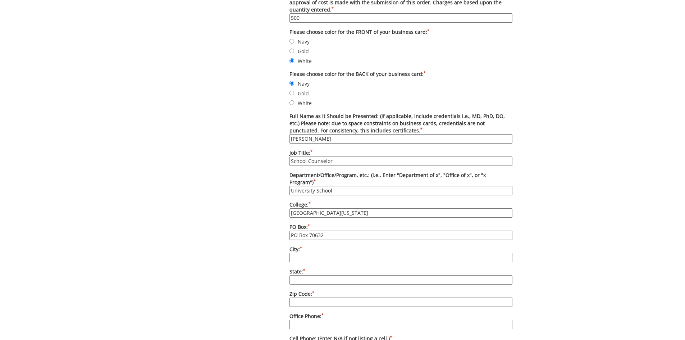
click at [349, 253] on input "City: *" at bounding box center [401, 257] width 223 height 9
type input "[GEOGRAPHIC_DATA]"
type input "[US_STATE]"
type input "37614"
type input "4234398431"
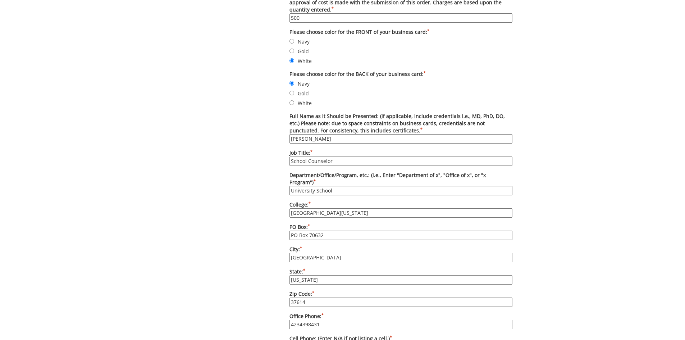
type input "carterdp@etsu.edu"
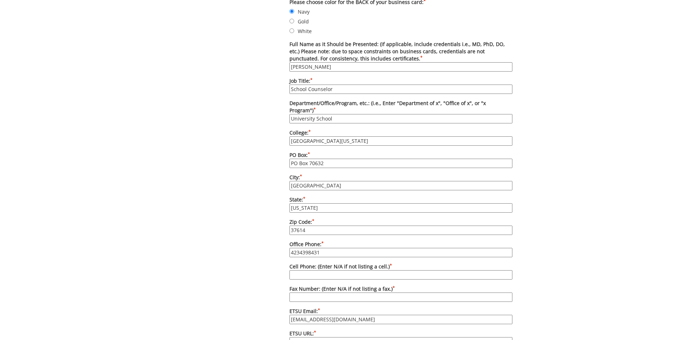
scroll to position [396, 0]
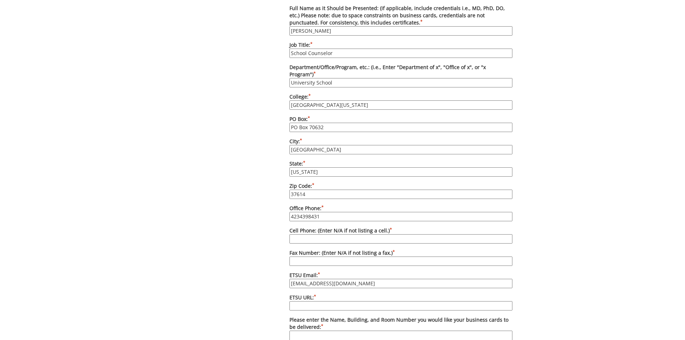
drag, startPoint x: 323, startPoint y: 209, endPoint x: 239, endPoint y: 207, distance: 84.9
click at [239, 207] on div "Some kind of message here. New Project Product Type Entity Specification Order …" at bounding box center [342, 96] width 351 height 835
type input "423-439-5923"
click at [314, 234] on input "Cell Phone: (Enter N/A if not listing a cell.) *" at bounding box center [401, 238] width 223 height 9
type input "n"
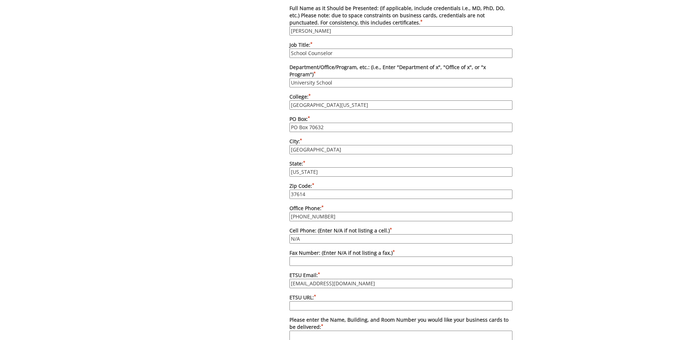
type input "N/A"
click at [337, 257] on input "Fax Number: (Enter N/A if not listing a fax.) *" at bounding box center [401, 261] width 223 height 9
type input "423-439-5921"
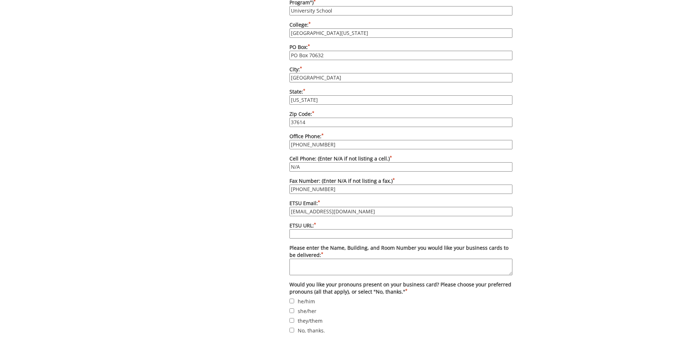
drag, startPoint x: 342, startPoint y: 205, endPoint x: 278, endPoint y: 207, distance: 64.4
click at [278, 207] on div "Some kind of message here. New Project Product Type Entity Specification Order …" at bounding box center [342, 24] width 351 height 835
type input "barretti@etsu.com"
click at [327, 229] on input "ETSU URL: *" at bounding box center [401, 233] width 223 height 9
type input "https://www.etsu.edu/uschool/"
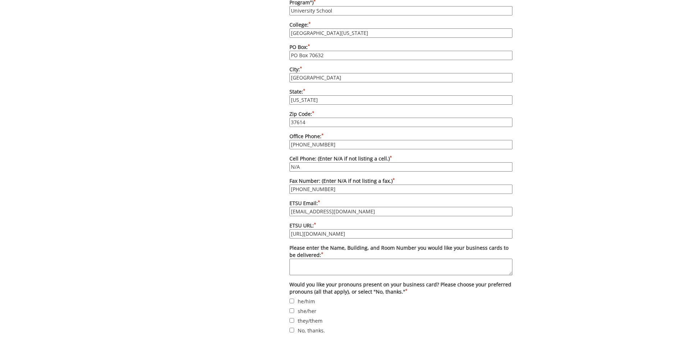
click at [346, 261] on textarea "Please enter the Name, Building, and Room Number you would like your business c…" at bounding box center [401, 267] width 223 height 17
click at [337, 259] on textarea "University School, alexander Hall, Front Office" at bounding box center [401, 267] width 223 height 17
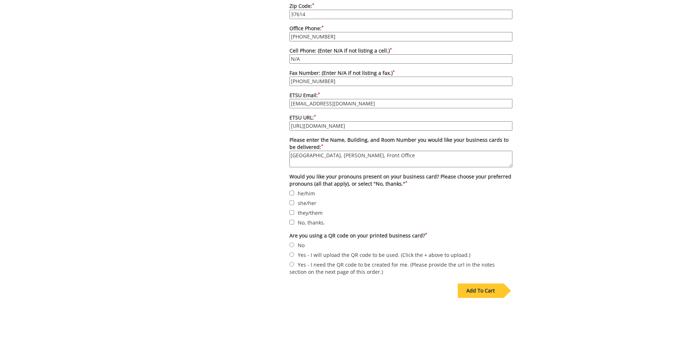
type textarea "University School, Alexander Hall, Front Office"
click at [291, 220] on input "No, thanks." at bounding box center [292, 222] width 5 height 5
checkbox input "true"
click at [291, 242] on input "No" at bounding box center [292, 244] width 5 height 5
radio input "true"
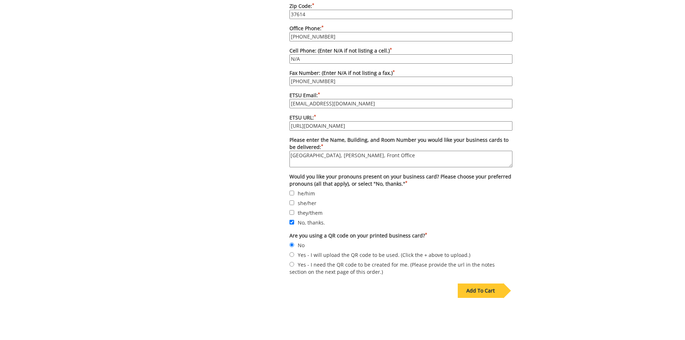
click at [476, 284] on div "Add To Cart" at bounding box center [481, 291] width 46 height 14
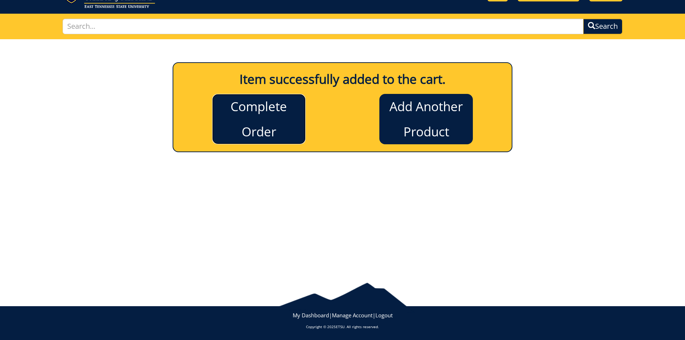
click at [264, 119] on link "Complete Order" at bounding box center [259, 119] width 94 height 50
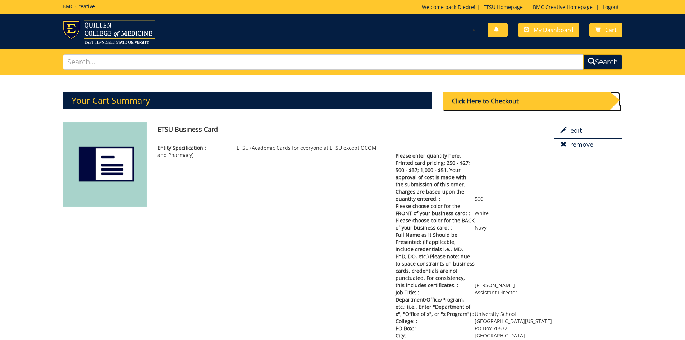
click at [482, 100] on div "Click Here to Checkout" at bounding box center [526, 101] width 167 height 18
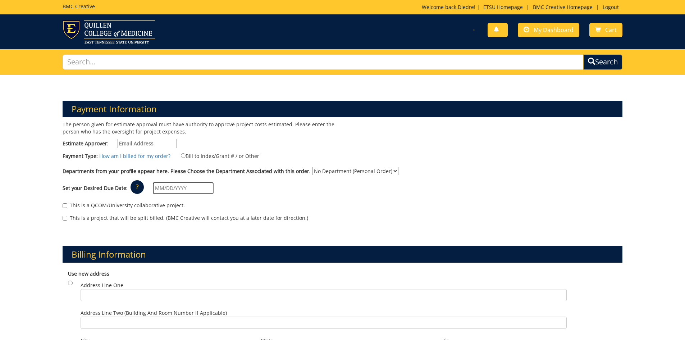
click at [154, 142] on input "Estimate Approver:" at bounding box center [147, 143] width 59 height 9
type input "partinbk@etsu.edu"
click at [181, 155] on input "Bill to Index/Grant # / or Other" at bounding box center [183, 155] width 5 height 5
radio input "true"
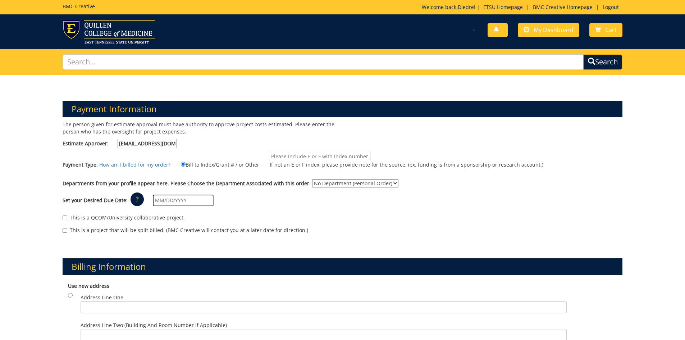
click at [278, 155] on input "If not an E or F index, please provide note for the source. (ex. funding is fro…" at bounding box center [320, 156] width 101 height 9
type input "E23300"
click at [387, 182] on select "No Department (Personal Order) University School" at bounding box center [355, 183] width 86 height 8
select select "193"
click at [312, 179] on select "No Department (Personal Order) University School" at bounding box center [355, 183] width 86 height 8
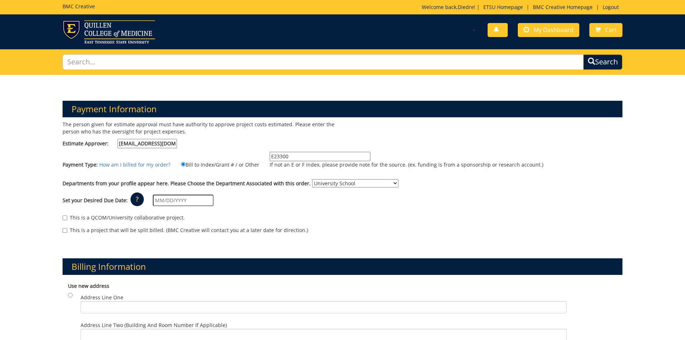
drag, startPoint x: 154, startPoint y: 198, endPoint x: 206, endPoint y: 202, distance: 52.7
click at [154, 198] on input "text" at bounding box center [183, 201] width 61 height 12
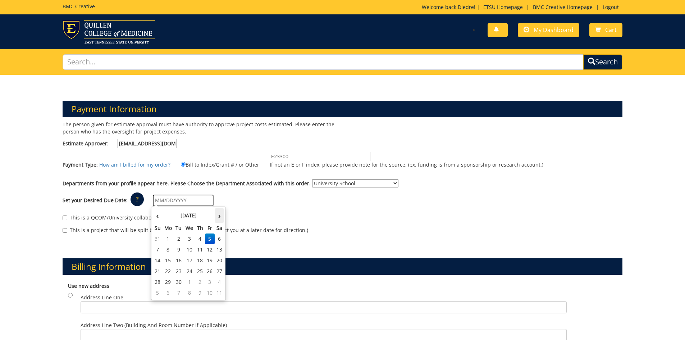
click at [219, 214] on th "›" at bounding box center [219, 215] width 9 height 14
click at [209, 238] on td "3" at bounding box center [210, 239] width 10 height 11
type input "10/03/2025"
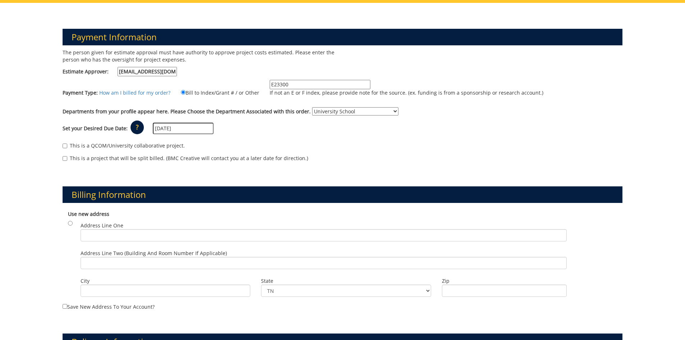
scroll to position [108, 0]
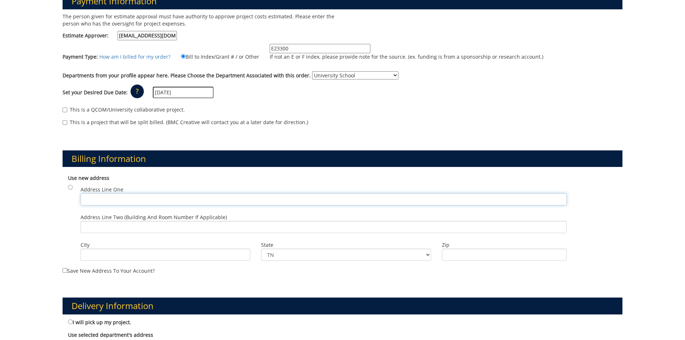
click at [97, 200] on input "Address Line One" at bounding box center [324, 199] width 486 height 12
type input "PO Box 70632"
type input "Johnson City"
type input "37614"
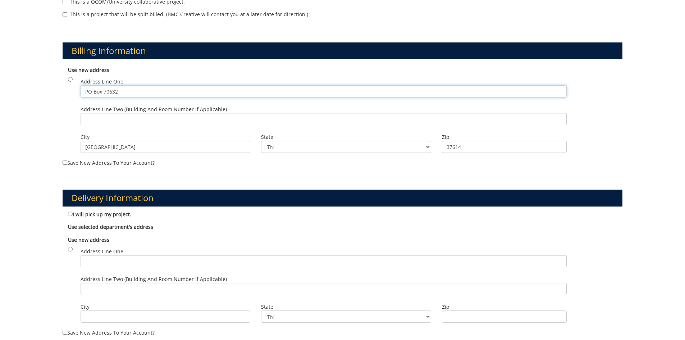
scroll to position [252, 0]
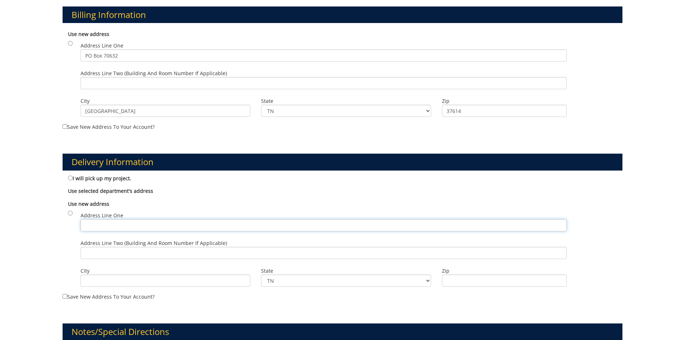
click at [90, 225] on input "Address Line One" at bounding box center [324, 225] width 486 height 12
click at [115, 223] on input "Address Line One" at bounding box center [324, 225] width 486 height 12
type input "68 Martha Culp Dr"
click at [121, 279] on input "City" at bounding box center [166, 281] width 170 height 12
type input "Johnson City"
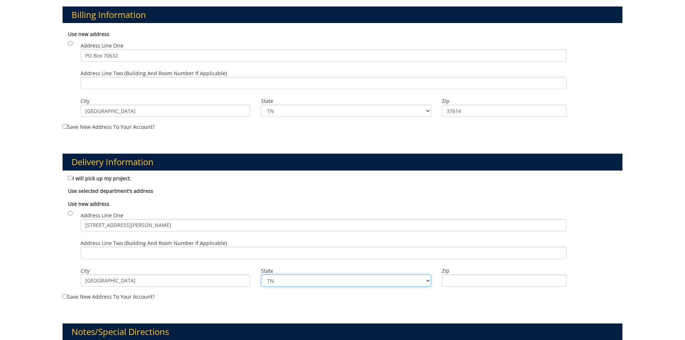
type input "37614"
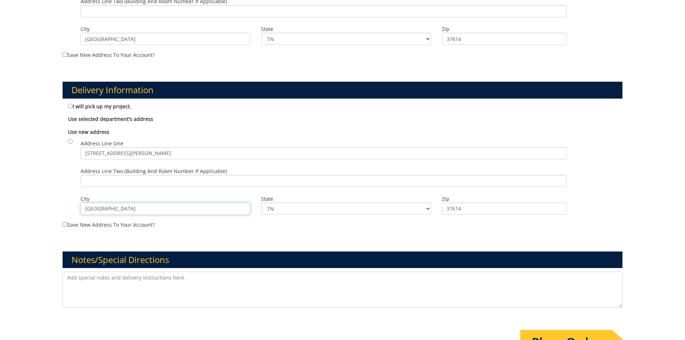
scroll to position [360, 0]
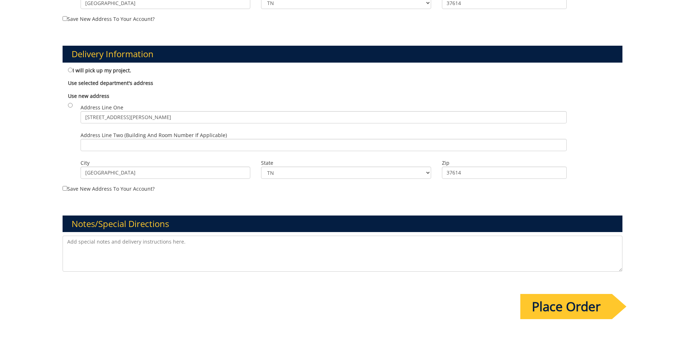
click at [108, 247] on textarea at bounding box center [343, 254] width 561 height 36
type textarea "I attached a front and back copy of another person's business card as an exampl…"
click at [557, 307] on input "Place Order" at bounding box center [567, 306] width 92 height 25
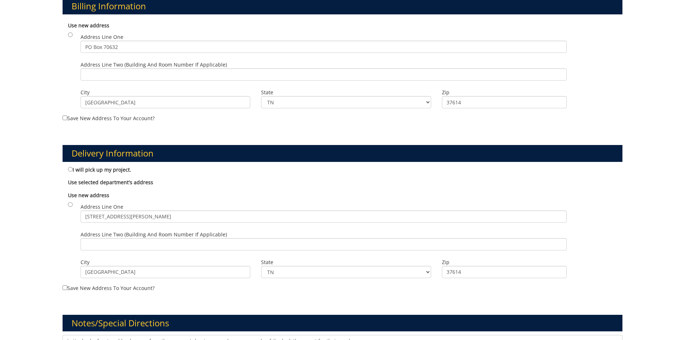
scroll to position [180, 0]
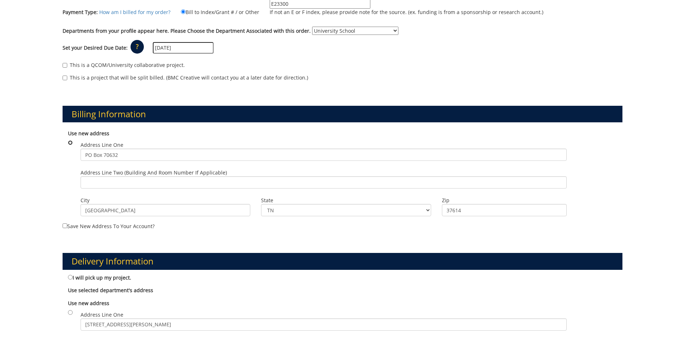
click at [69, 142] on input "radio" at bounding box center [70, 142] width 5 height 5
radio input "true"
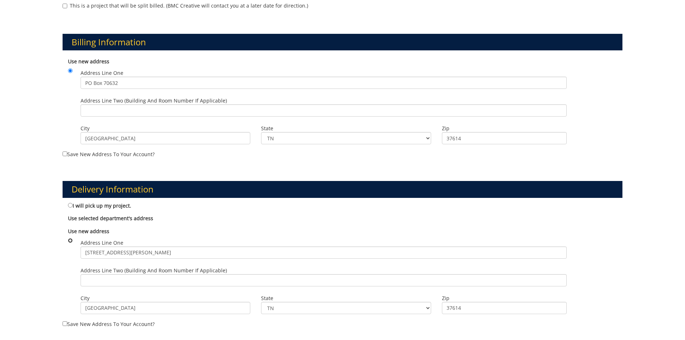
click at [72, 240] on input "radio" at bounding box center [70, 240] width 5 height 5
radio input "true"
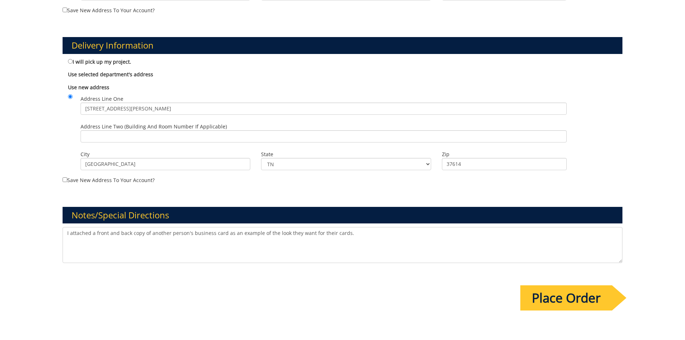
click at [574, 300] on input "Place Order" at bounding box center [567, 297] width 92 height 25
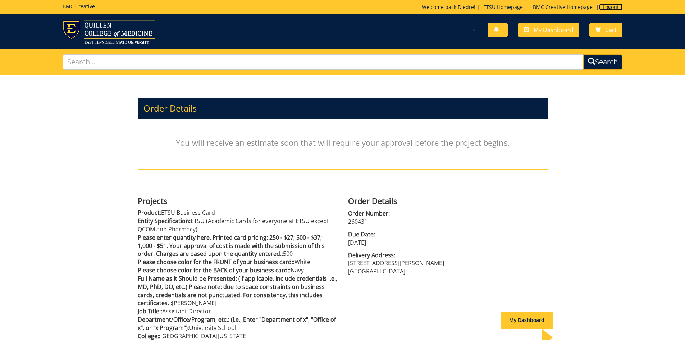
click at [609, 6] on link "Logout" at bounding box center [610, 7] width 23 height 7
